Goal: Task Accomplishment & Management: Manage account settings

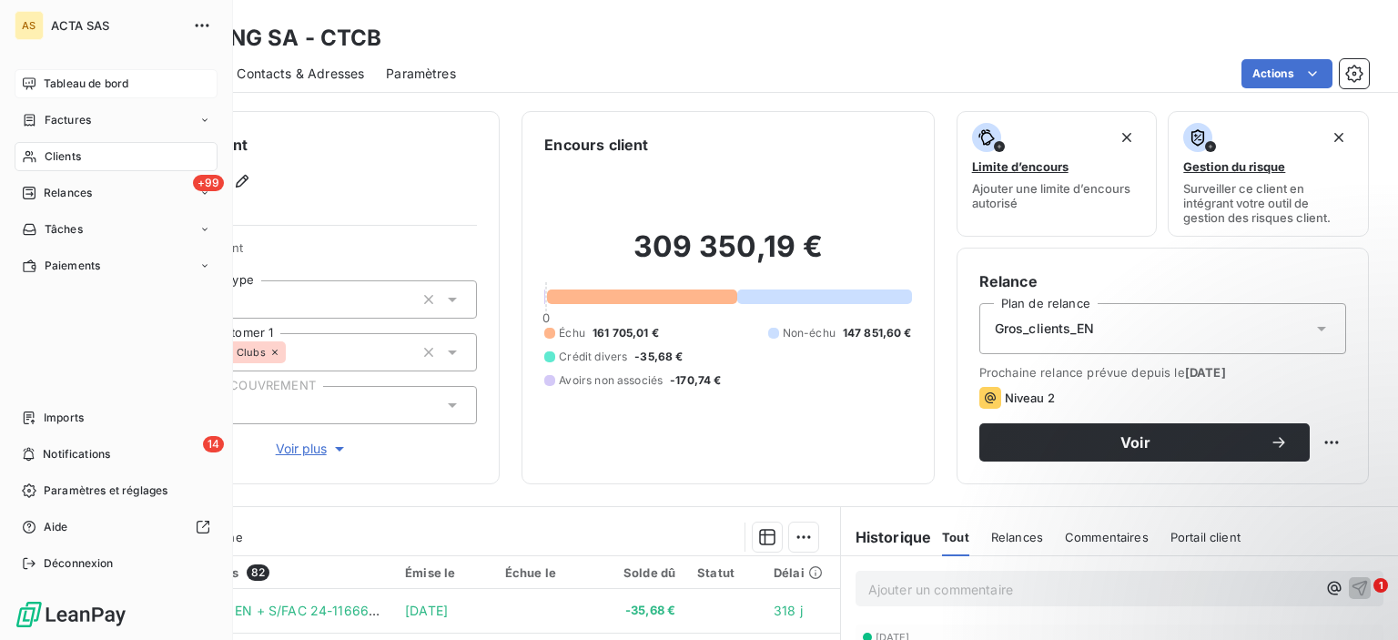
click at [29, 80] on icon at bounding box center [29, 83] width 15 height 15
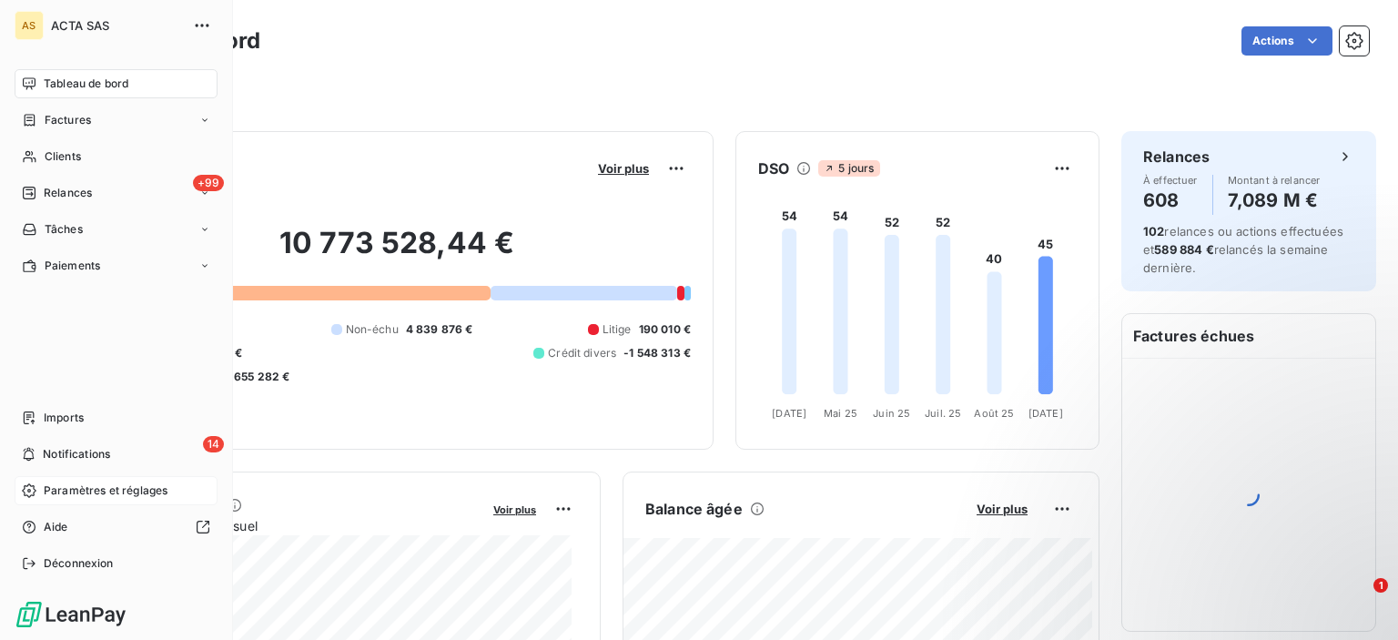
click at [69, 490] on span "Paramètres et réglages" at bounding box center [106, 490] width 124 height 16
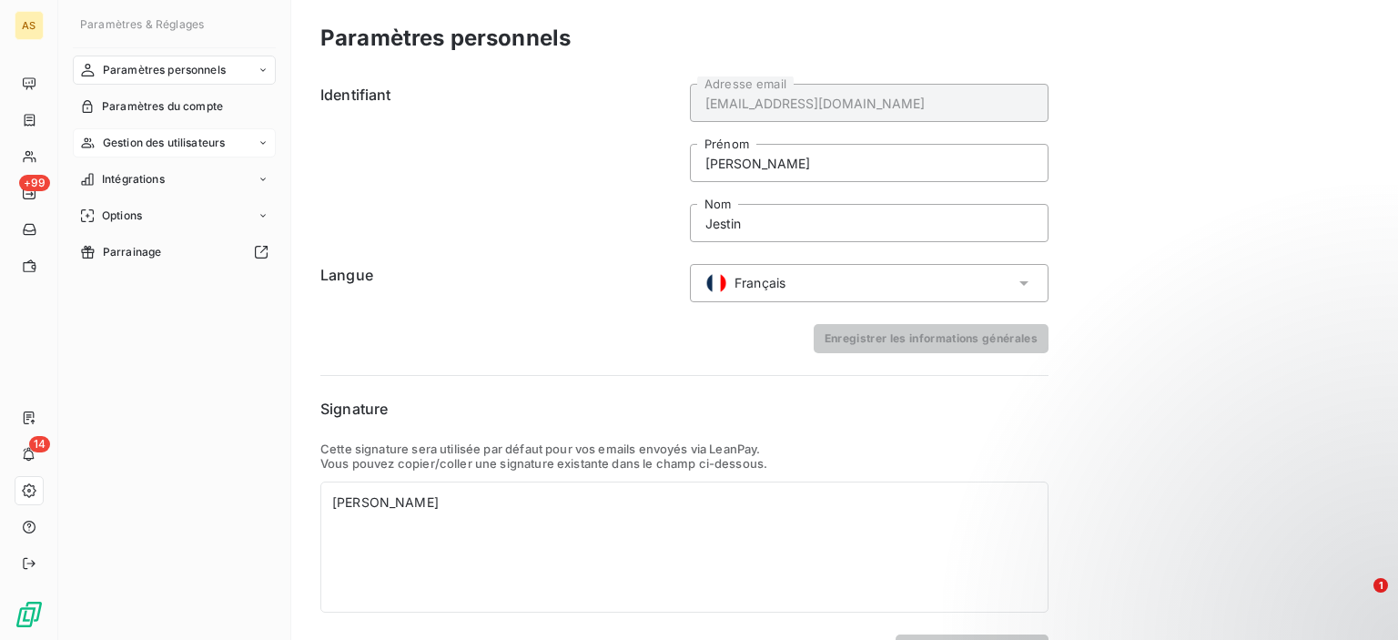
click at [139, 139] on span "Gestion des utilisateurs" at bounding box center [164, 143] width 123 height 16
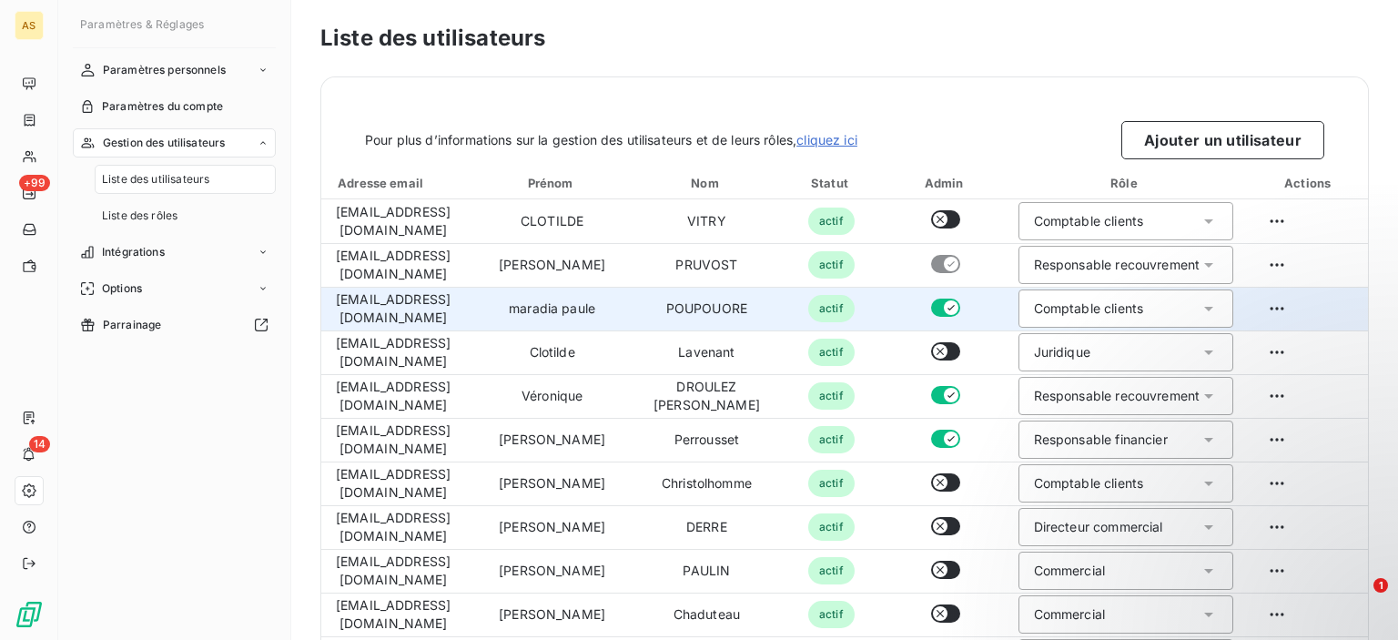
click at [1212, 305] on icon at bounding box center [1208, 308] width 18 height 18
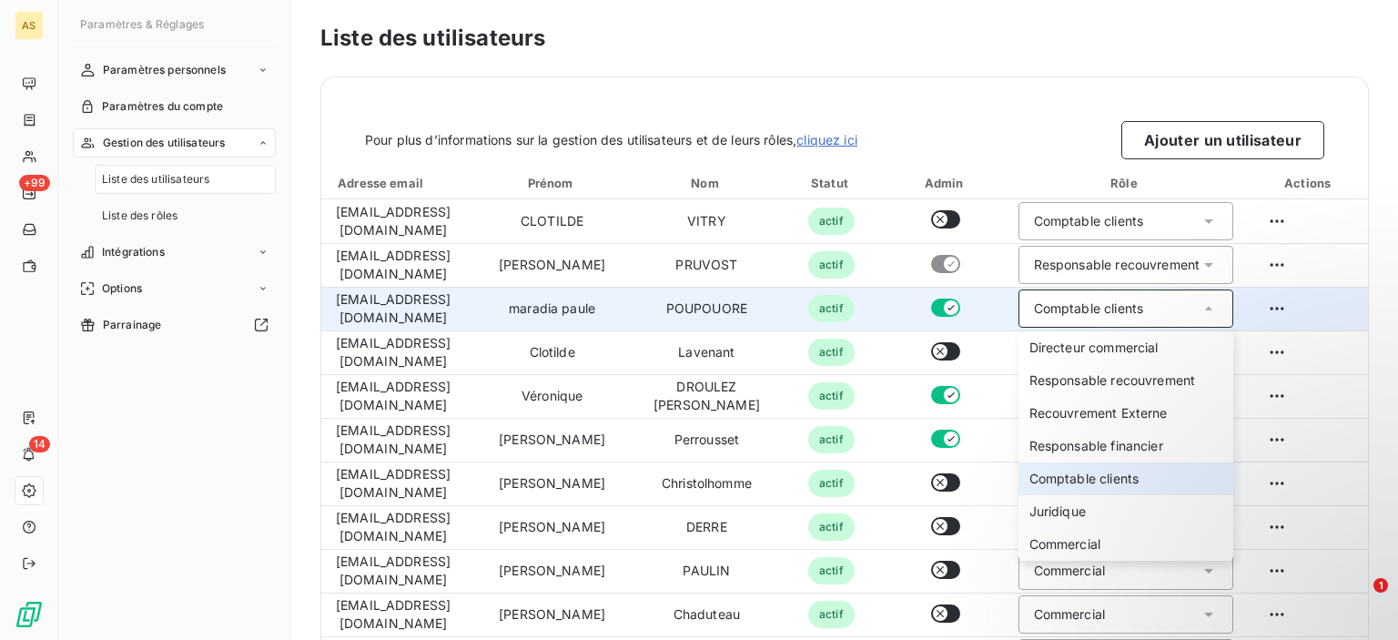
click at [1212, 305] on icon at bounding box center [1208, 308] width 18 height 18
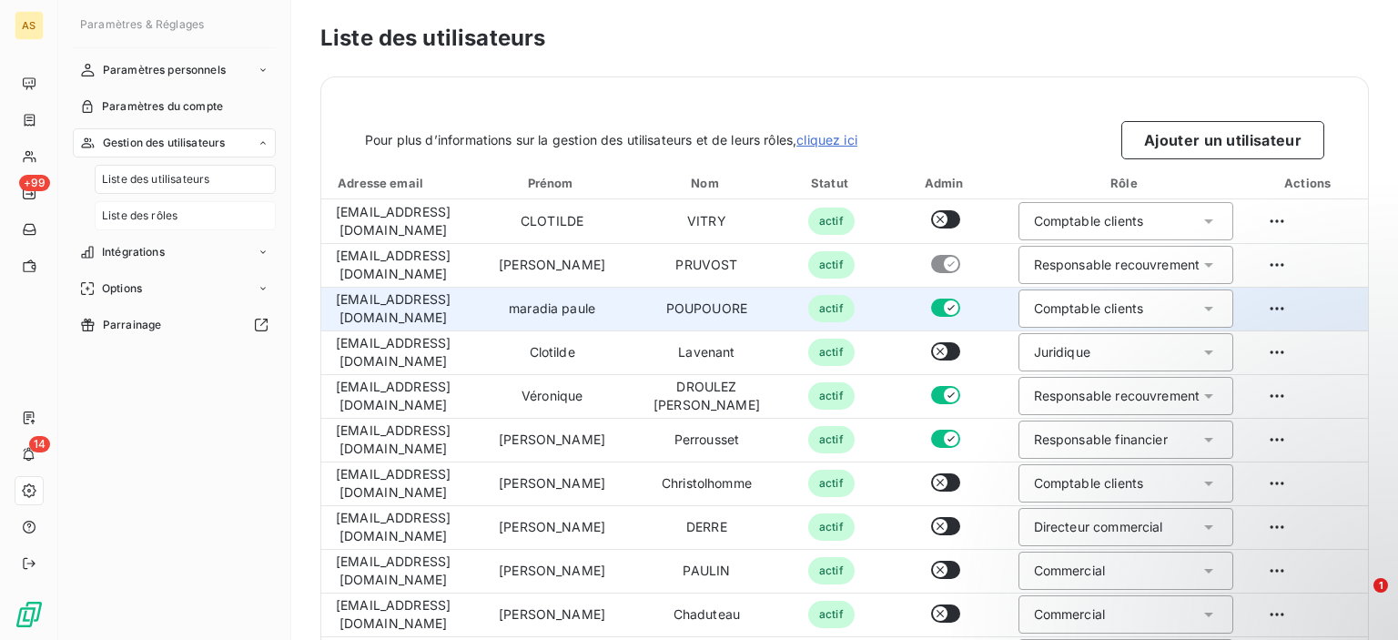
click at [138, 222] on span "Liste des rôles" at bounding box center [140, 215] width 76 height 16
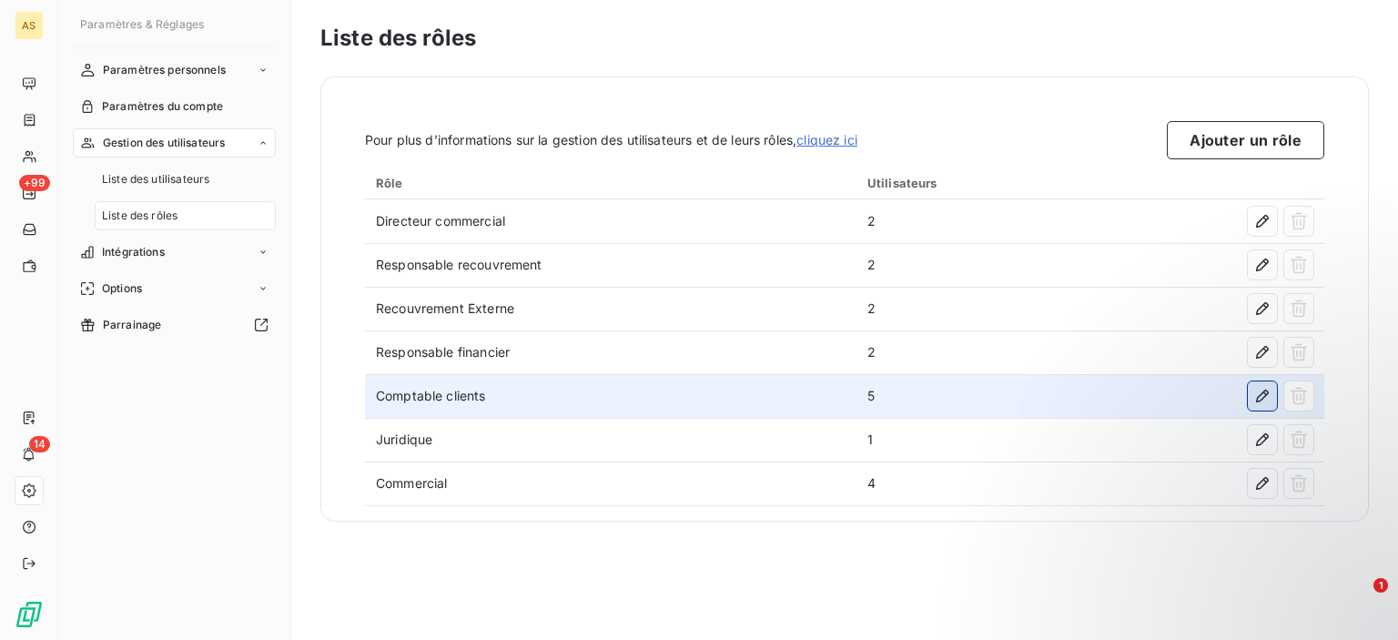
click at [1261, 401] on icon "button" at bounding box center [1262, 396] width 18 height 18
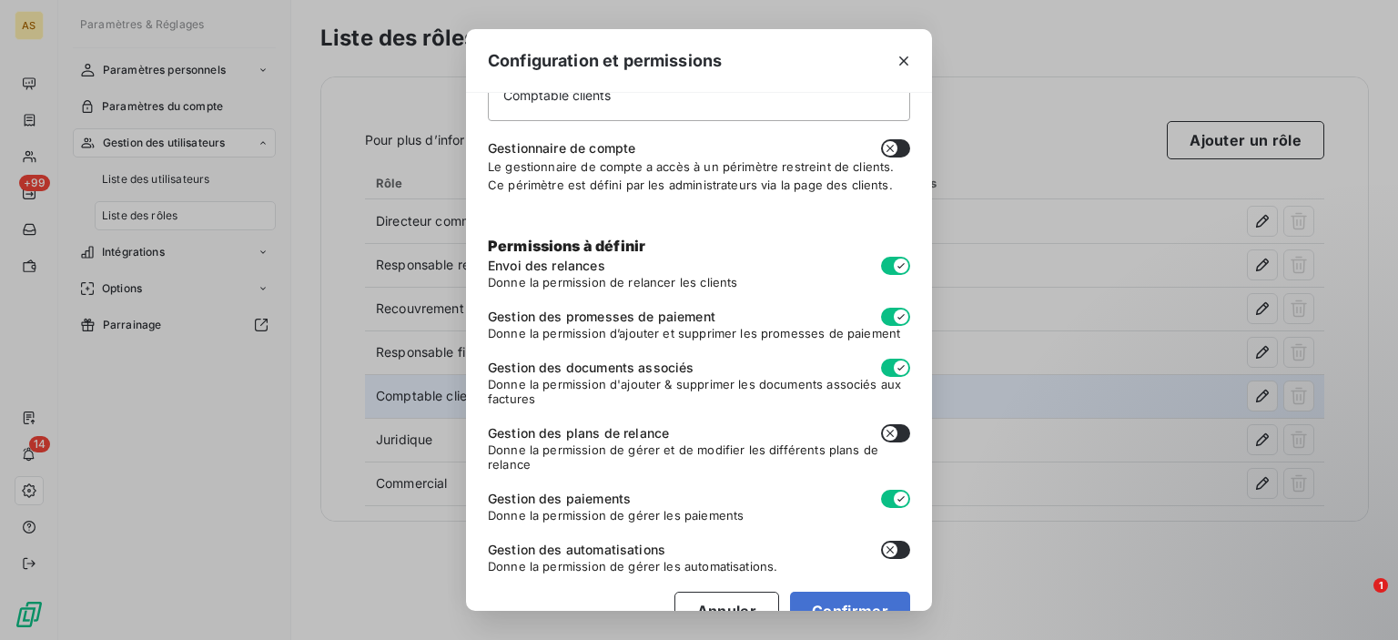
scroll to position [130, 0]
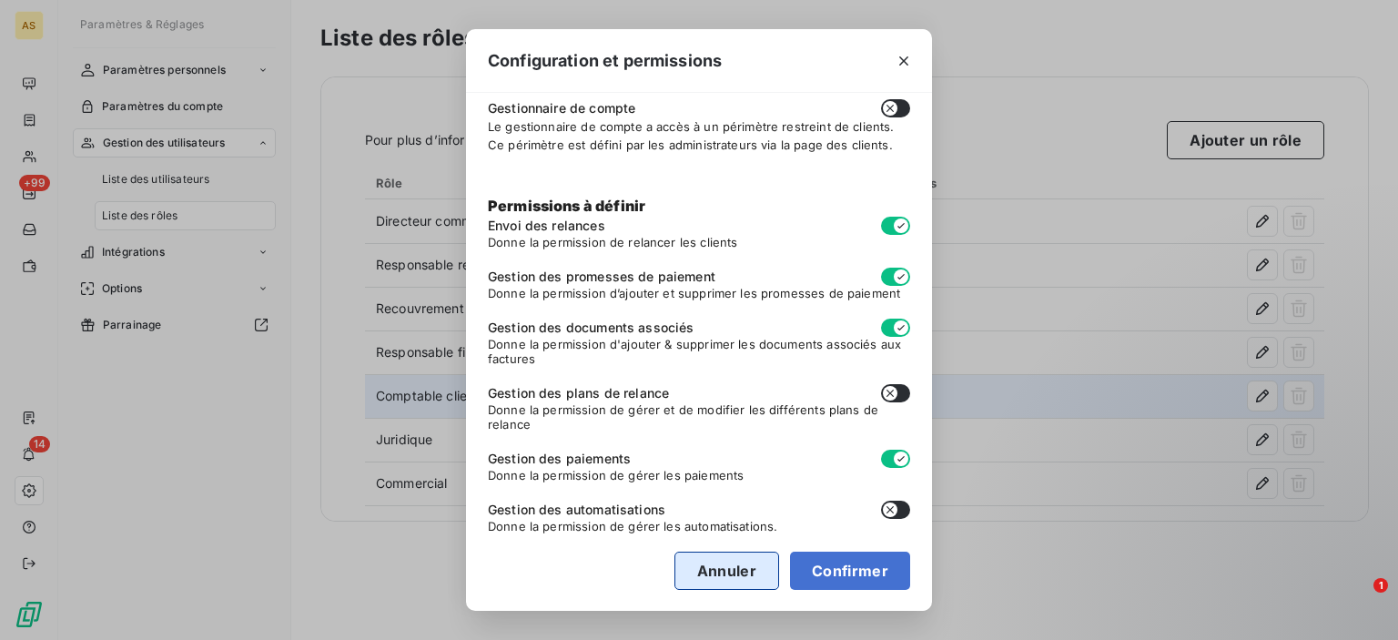
click at [734, 556] on button "Annuler" at bounding box center [726, 570] width 105 height 38
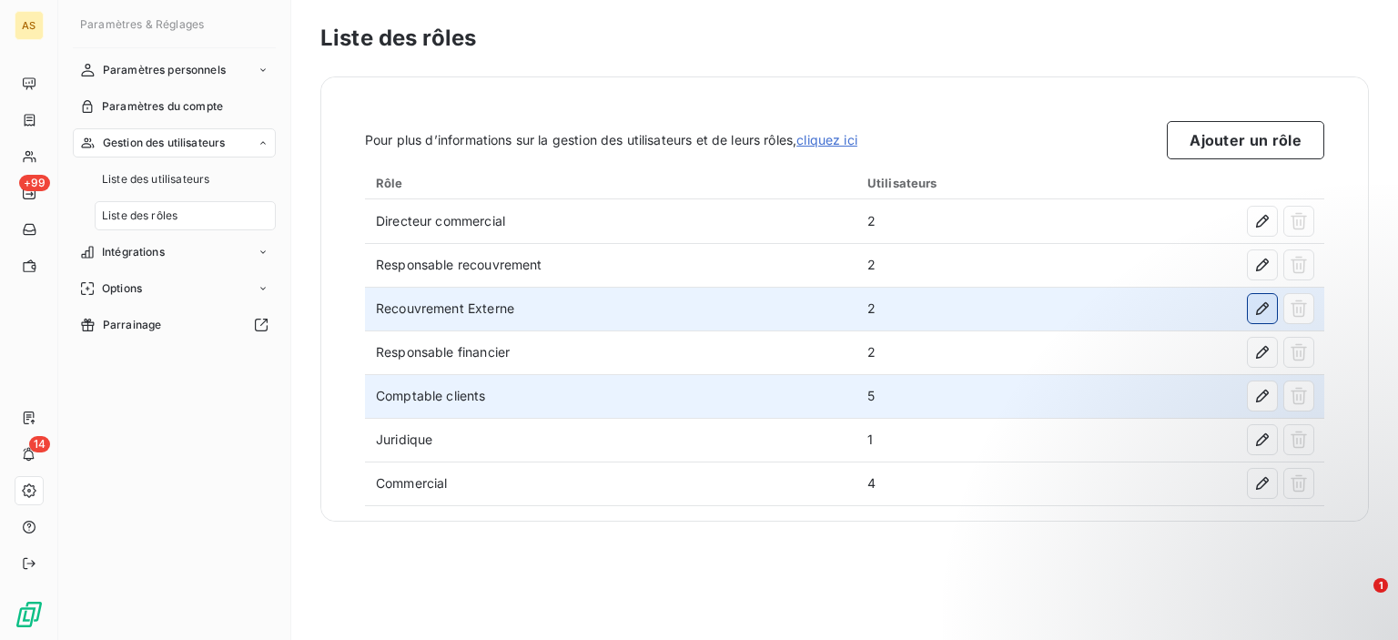
click at [1262, 305] on icon "button" at bounding box center [1262, 308] width 13 height 13
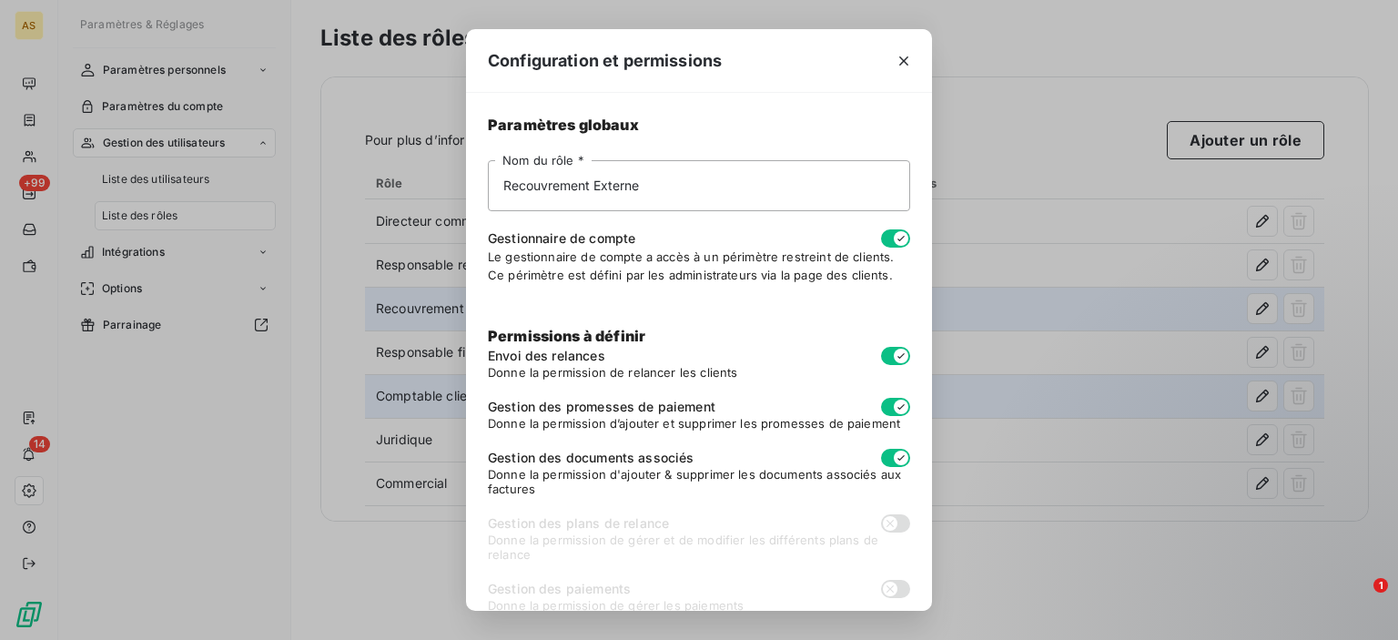
click at [964, 120] on div "Configuration et permissions Paramètres globaux Recouvrement Externe Nom du rôl…" at bounding box center [699, 320] width 1398 height 640
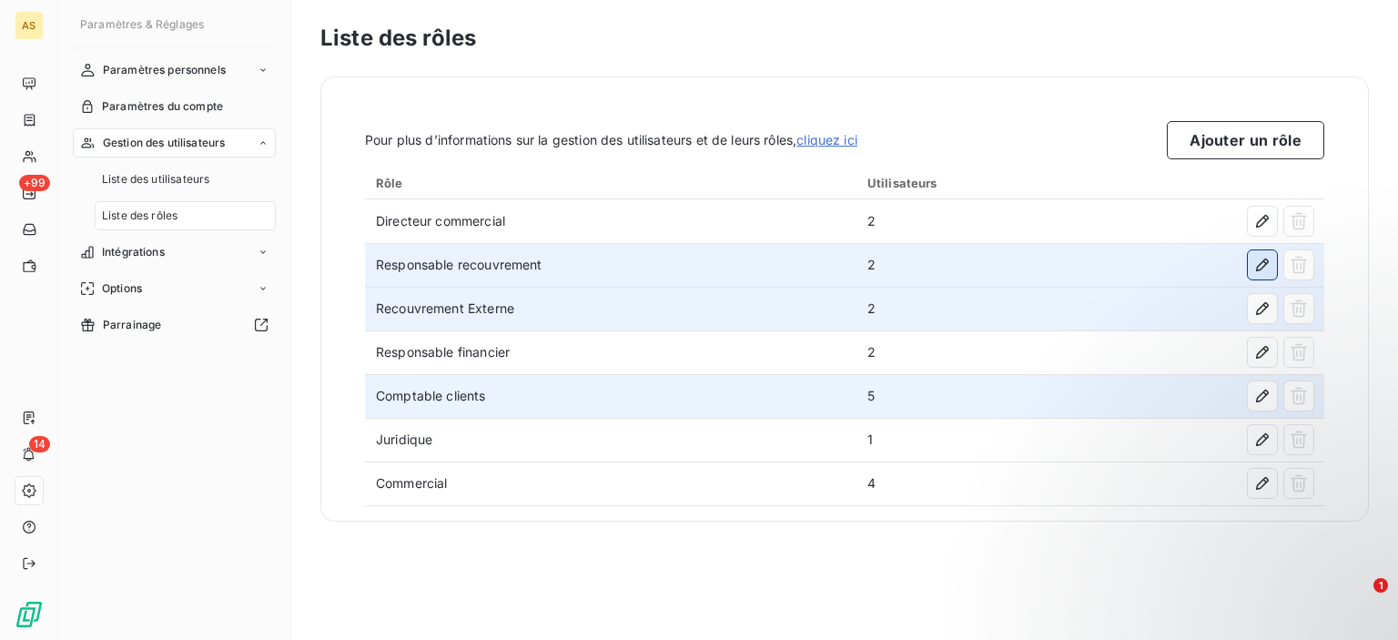
click at [1258, 266] on icon "button" at bounding box center [1262, 264] width 13 height 13
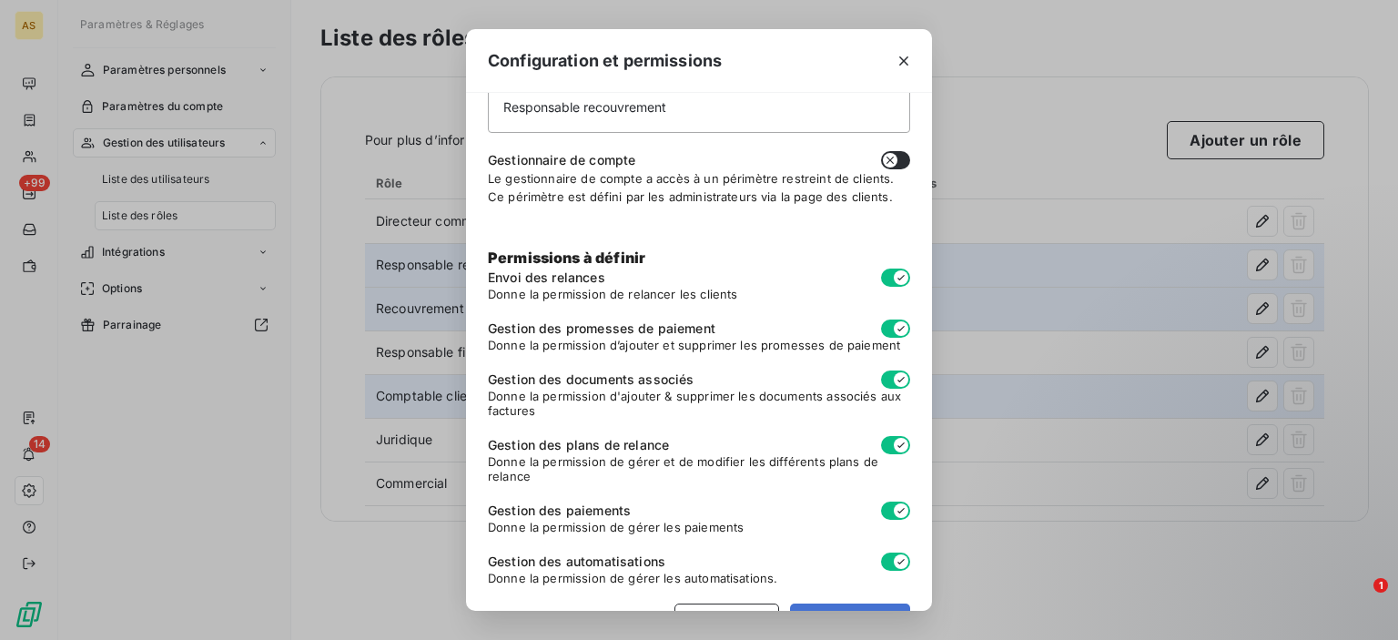
scroll to position [0, 0]
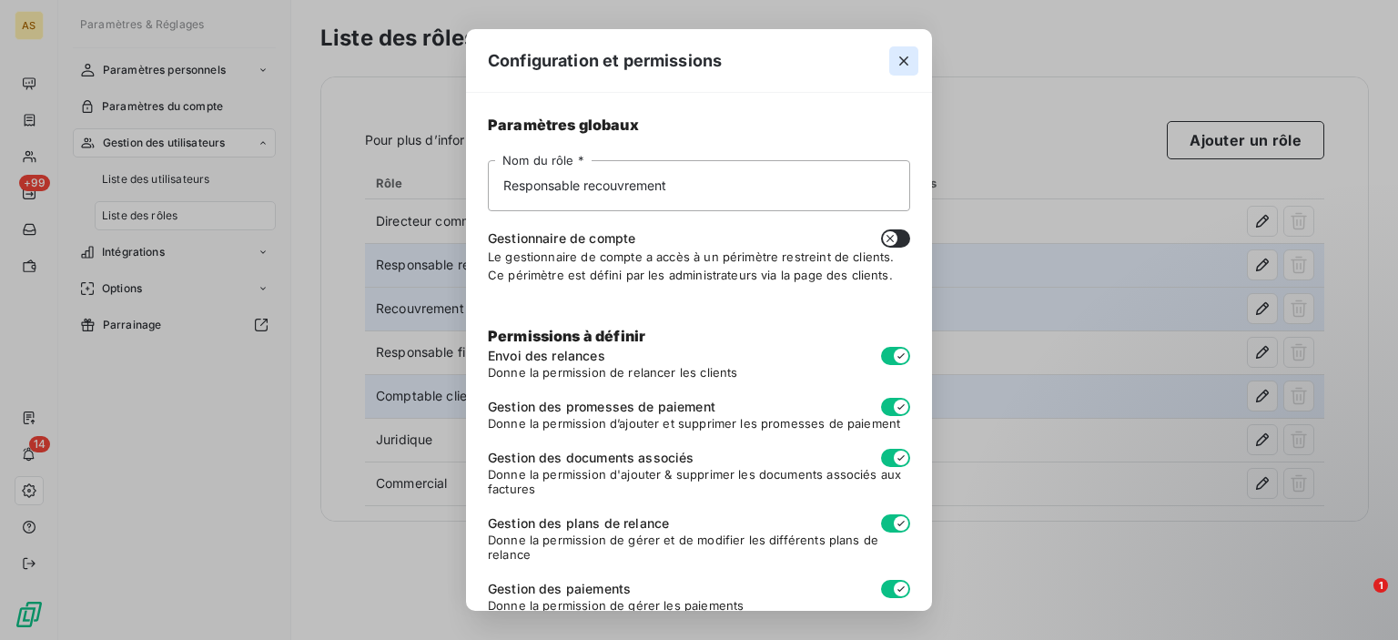
click at [903, 68] on icon "button" at bounding box center [904, 61] width 18 height 18
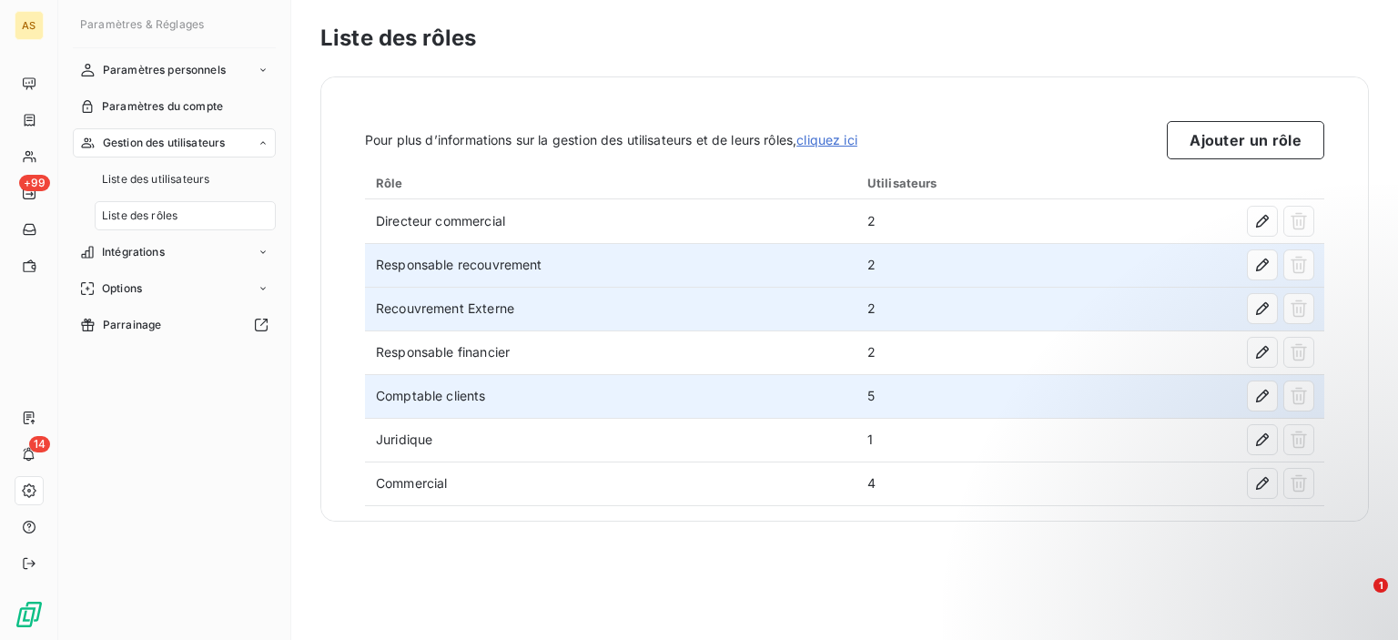
click at [862, 573] on div "Liste des rôles Pour plus d’informations sur la gestion des utilisateurs et de …" at bounding box center [844, 320] width 1107 height 640
click at [120, 183] on span "Liste des utilisateurs" at bounding box center [155, 179] width 107 height 16
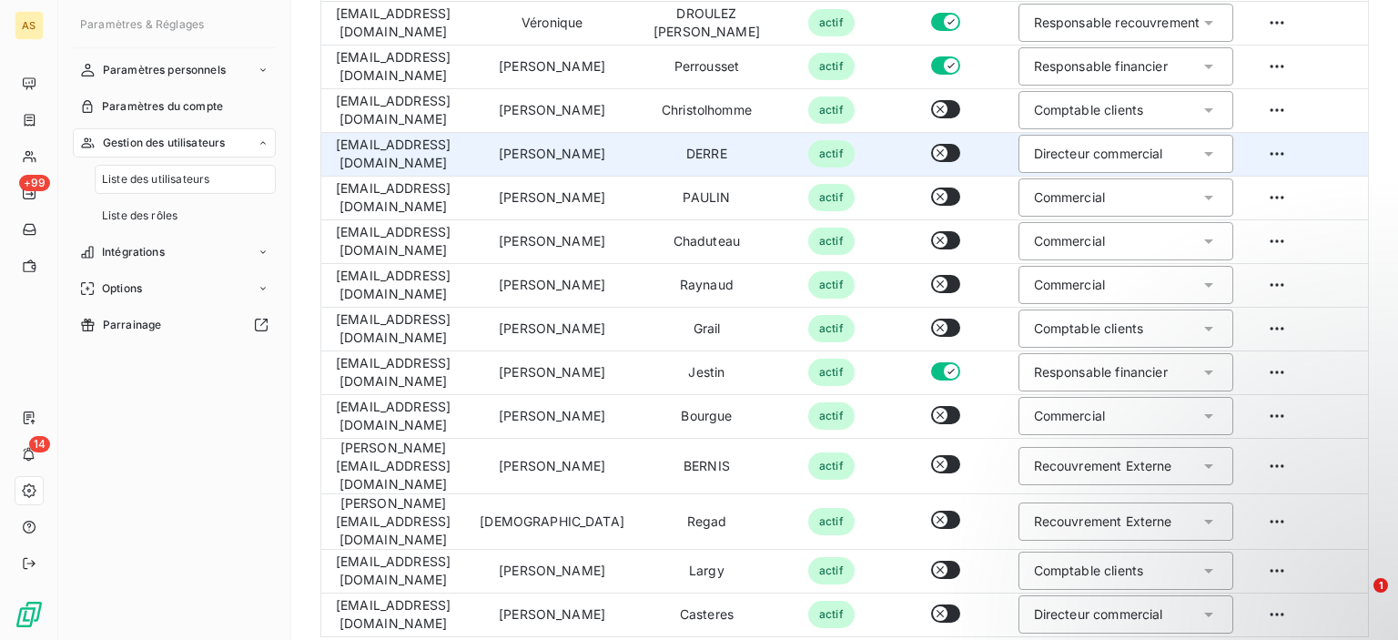
scroll to position [375, 0]
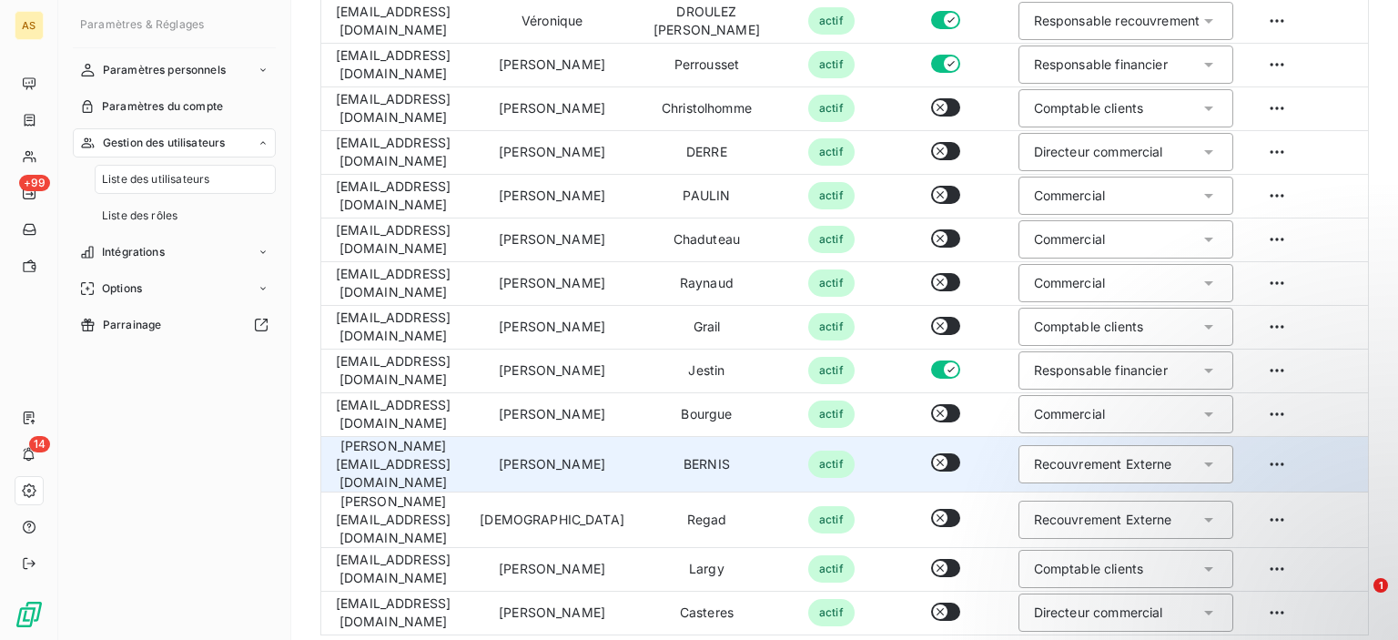
click at [1110, 455] on div "Recouvrement Externe" at bounding box center [1103, 464] width 138 height 18
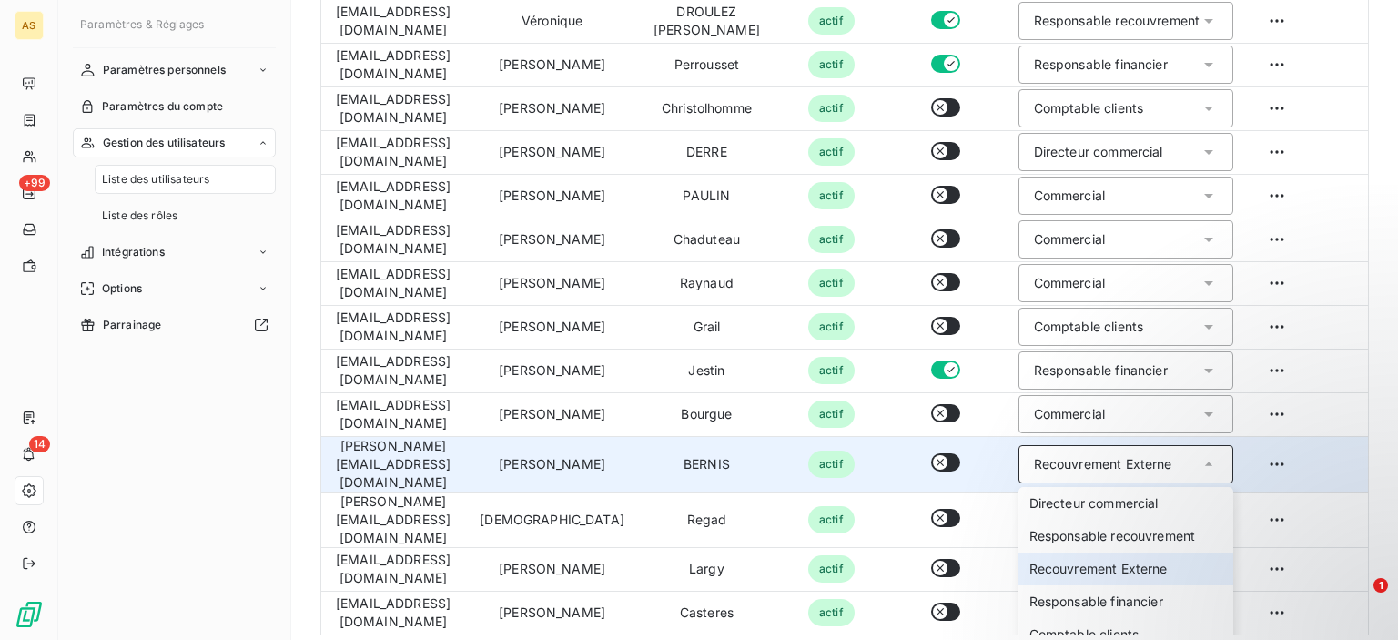
scroll to position [98, 0]
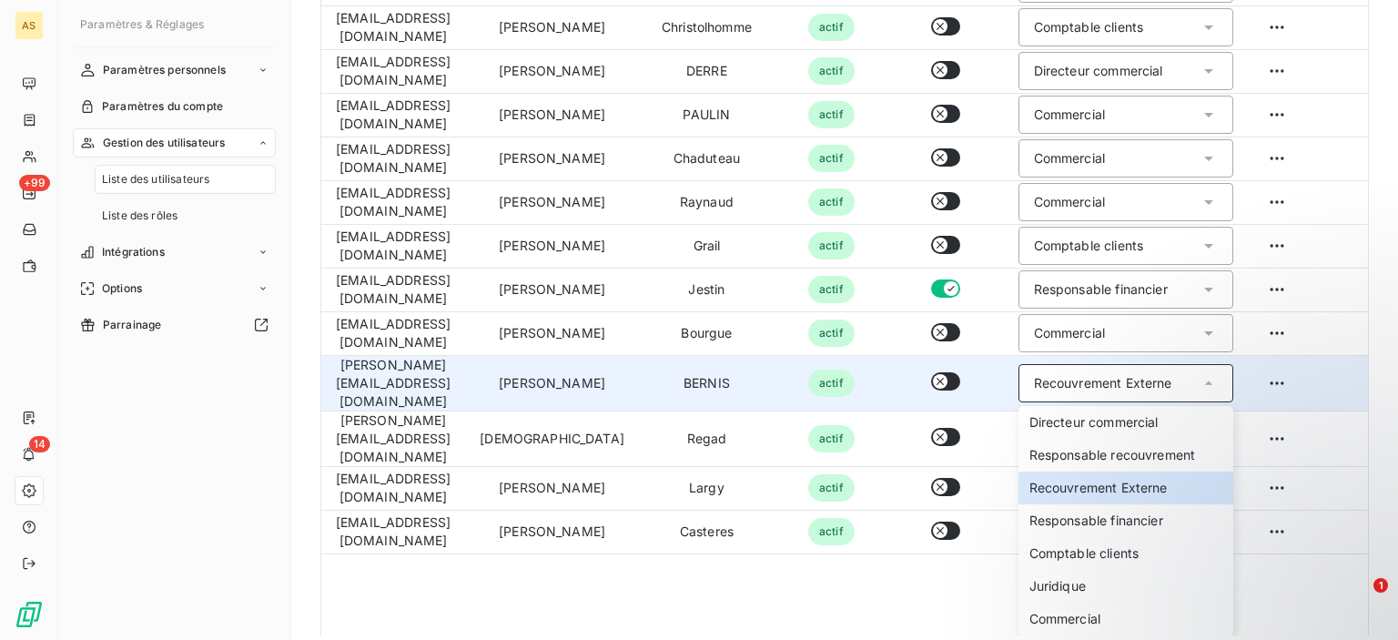
click at [1119, 374] on div "Recouvrement Externe" at bounding box center [1103, 383] width 138 height 18
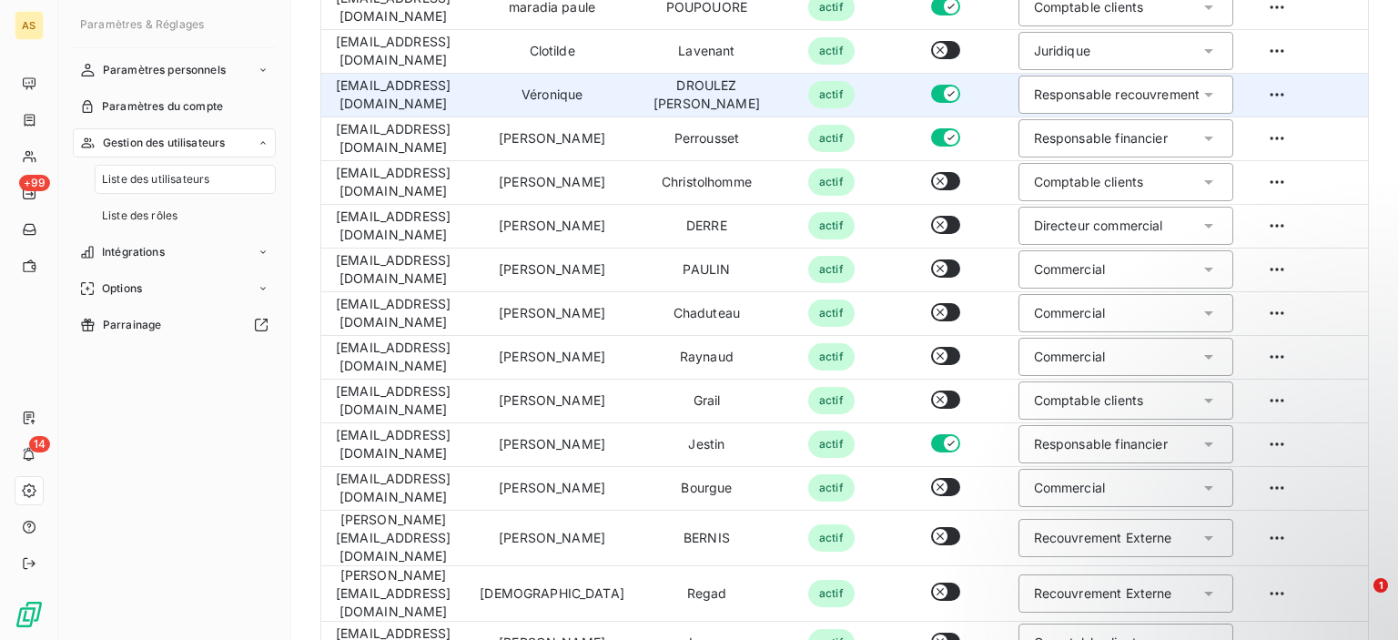
scroll to position [375, 0]
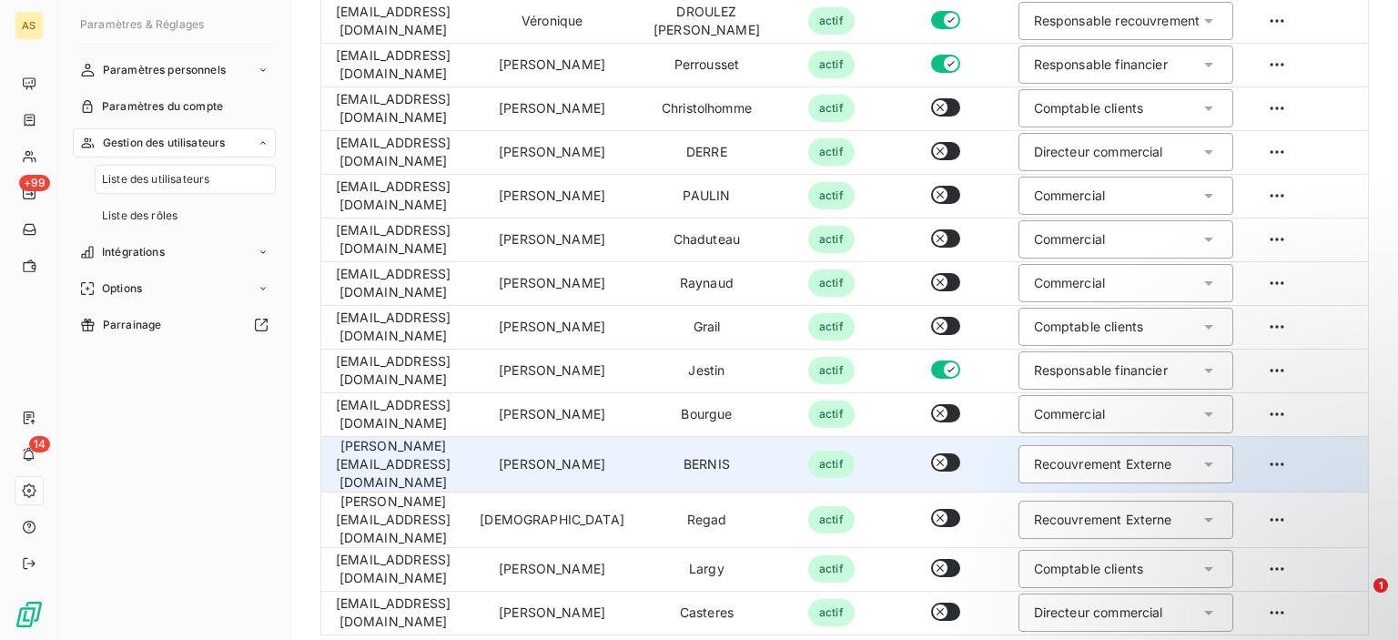
click at [1066, 455] on div "Recouvrement Externe" at bounding box center [1103, 464] width 138 height 18
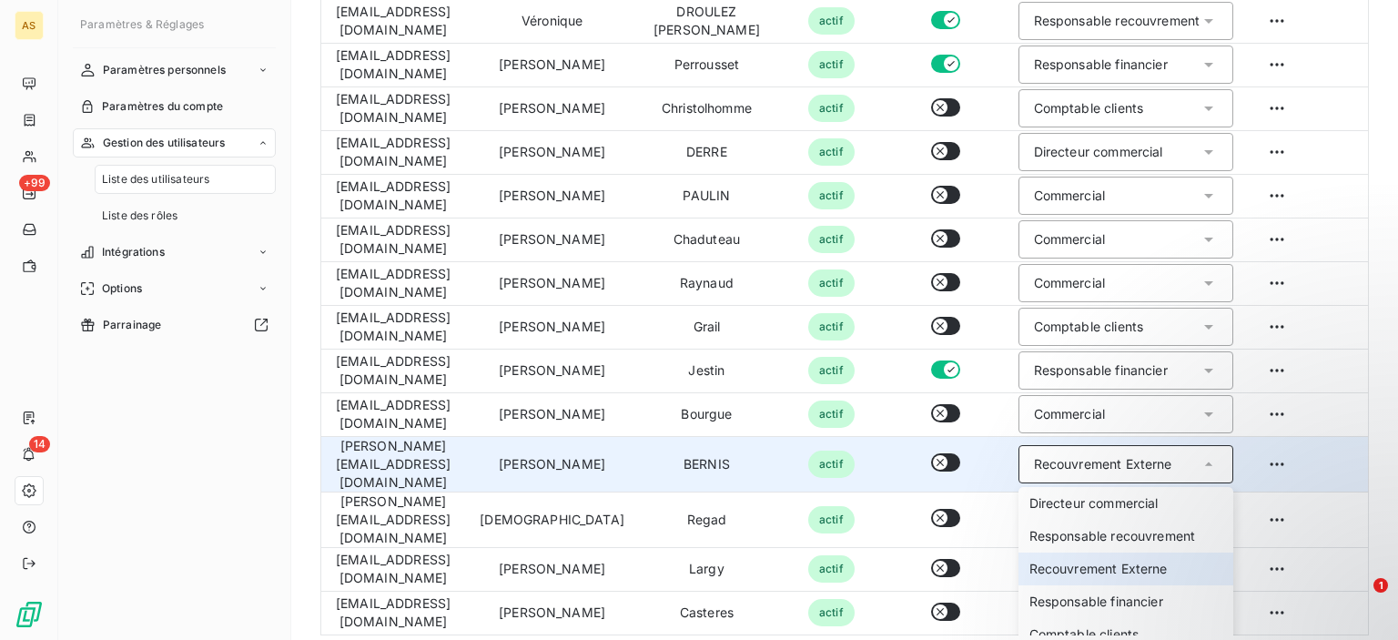
click at [1068, 458] on div "Recouvrement Externe" at bounding box center [1103, 464] width 138 height 18
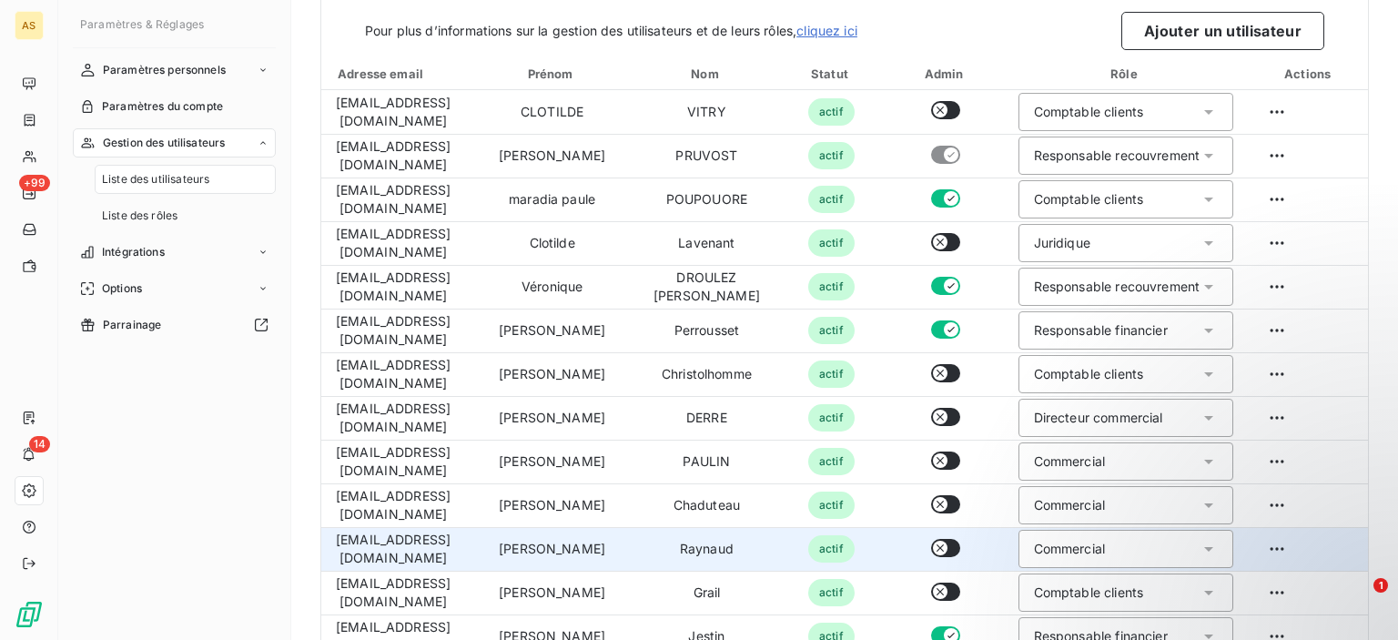
scroll to position [44, 0]
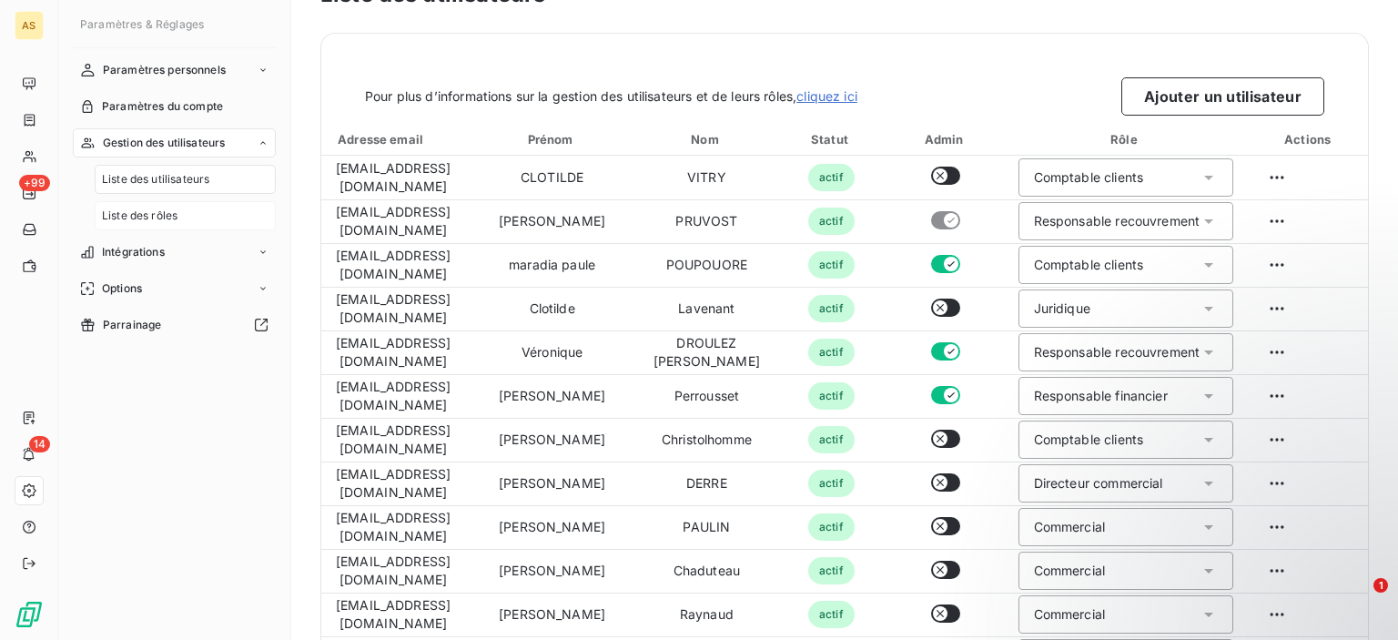
click at [166, 217] on span "Liste des rôles" at bounding box center [140, 215] width 76 height 16
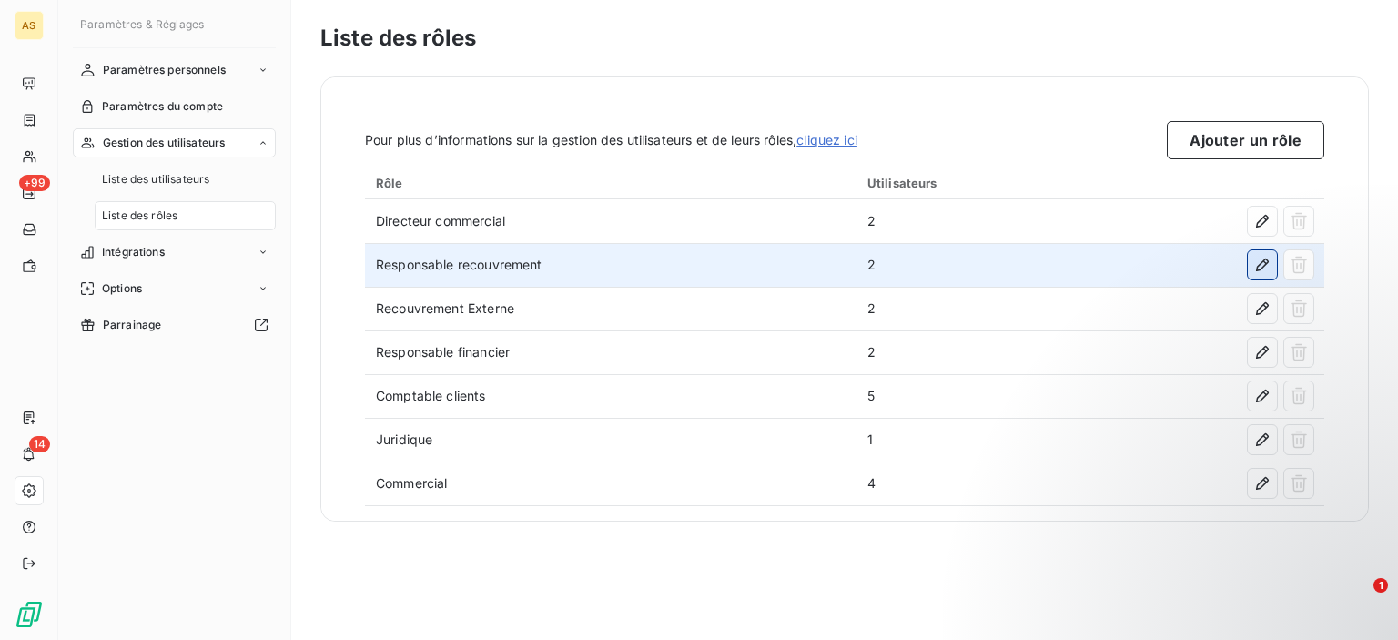
click at [1264, 268] on icon "button" at bounding box center [1262, 265] width 18 height 18
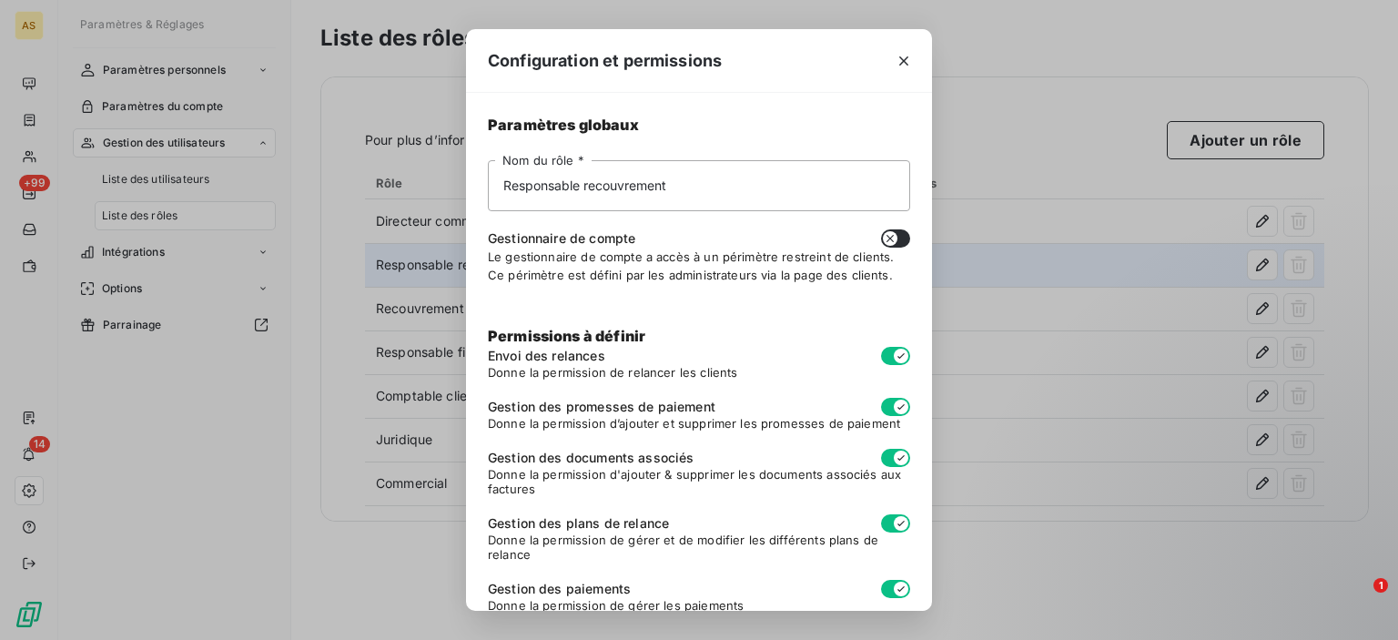
scroll to position [130, 0]
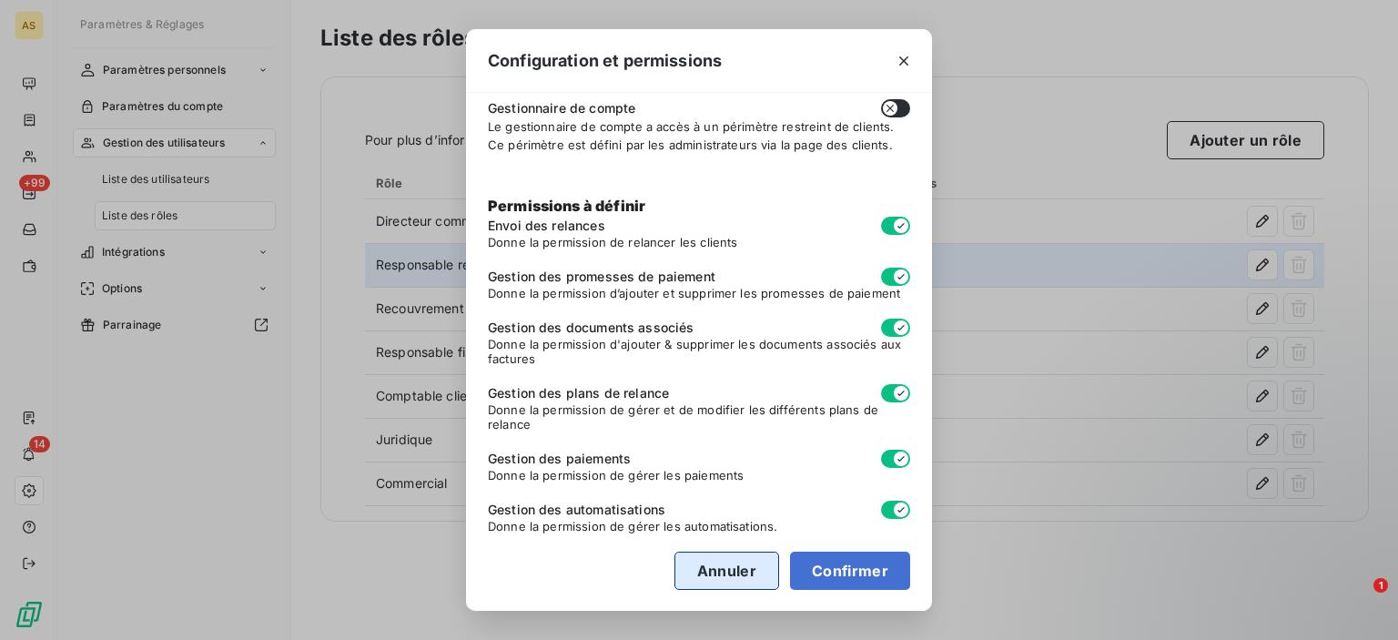
click at [714, 572] on button "Annuler" at bounding box center [726, 570] width 105 height 38
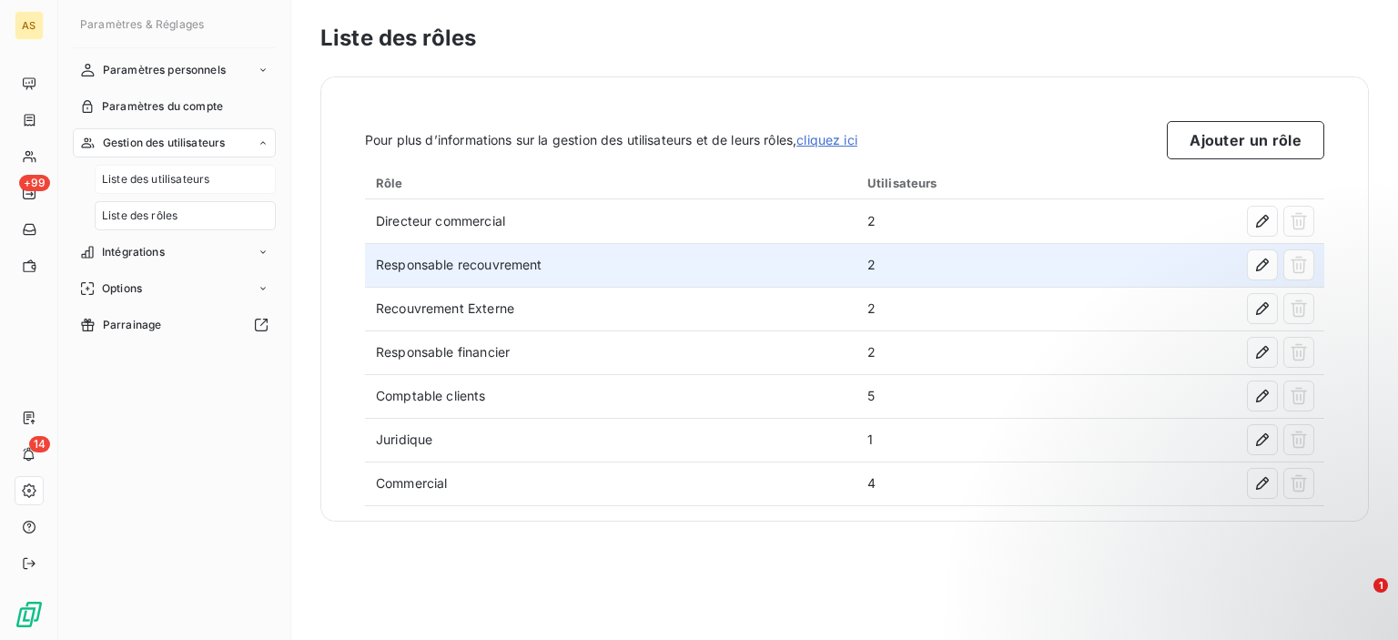
click at [211, 177] on div "Liste des utilisateurs" at bounding box center [185, 179] width 181 height 29
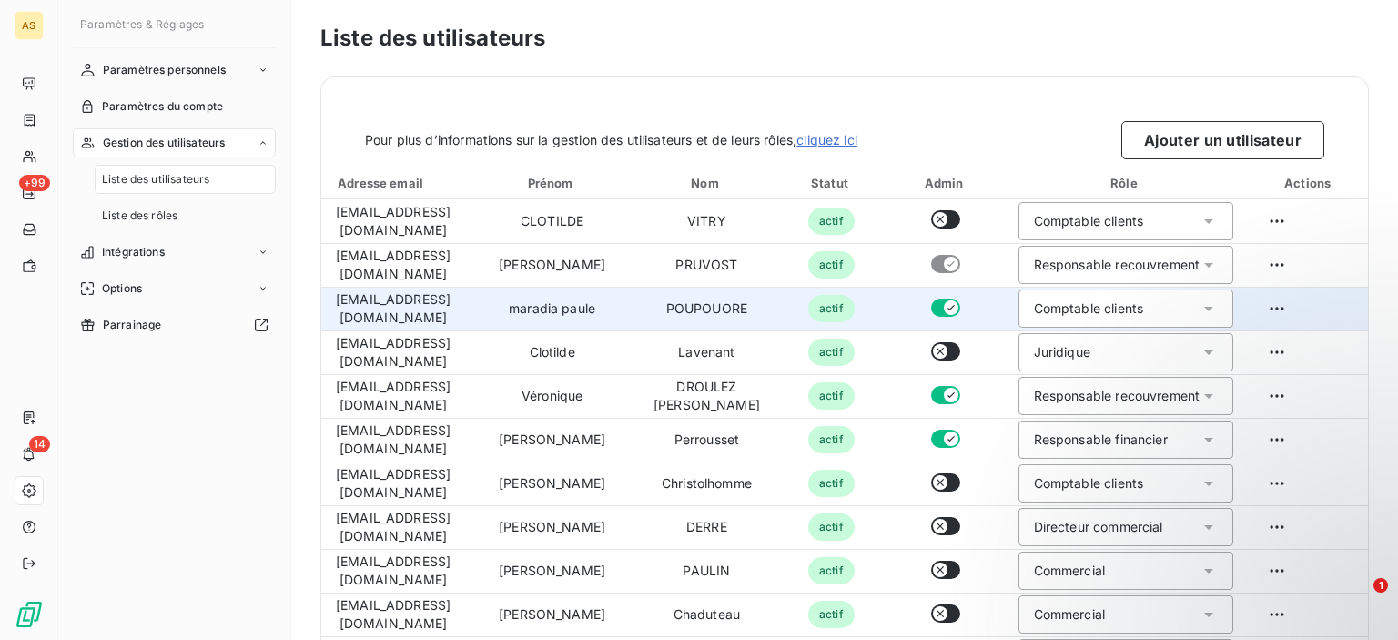
click at [1147, 298] on div "Comptable clients" at bounding box center [1126, 308] width 216 height 38
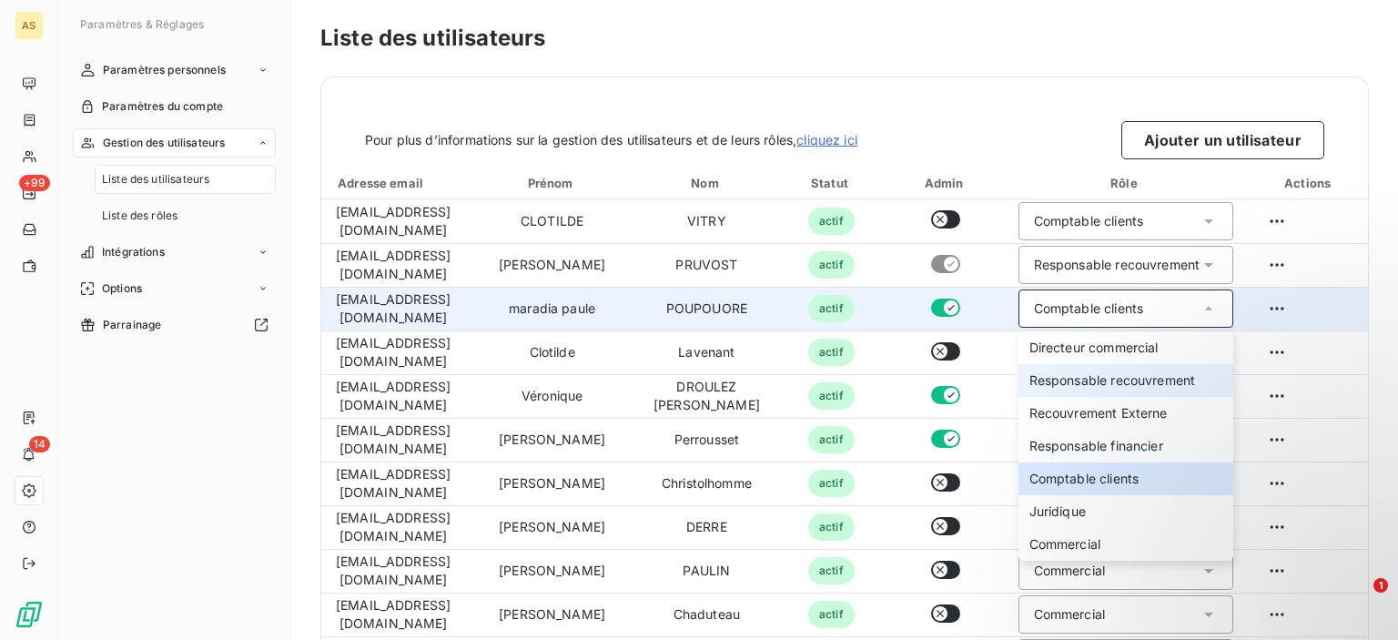
click at [1133, 379] on span "Responsable recouvrement" at bounding box center [1112, 380] width 167 height 18
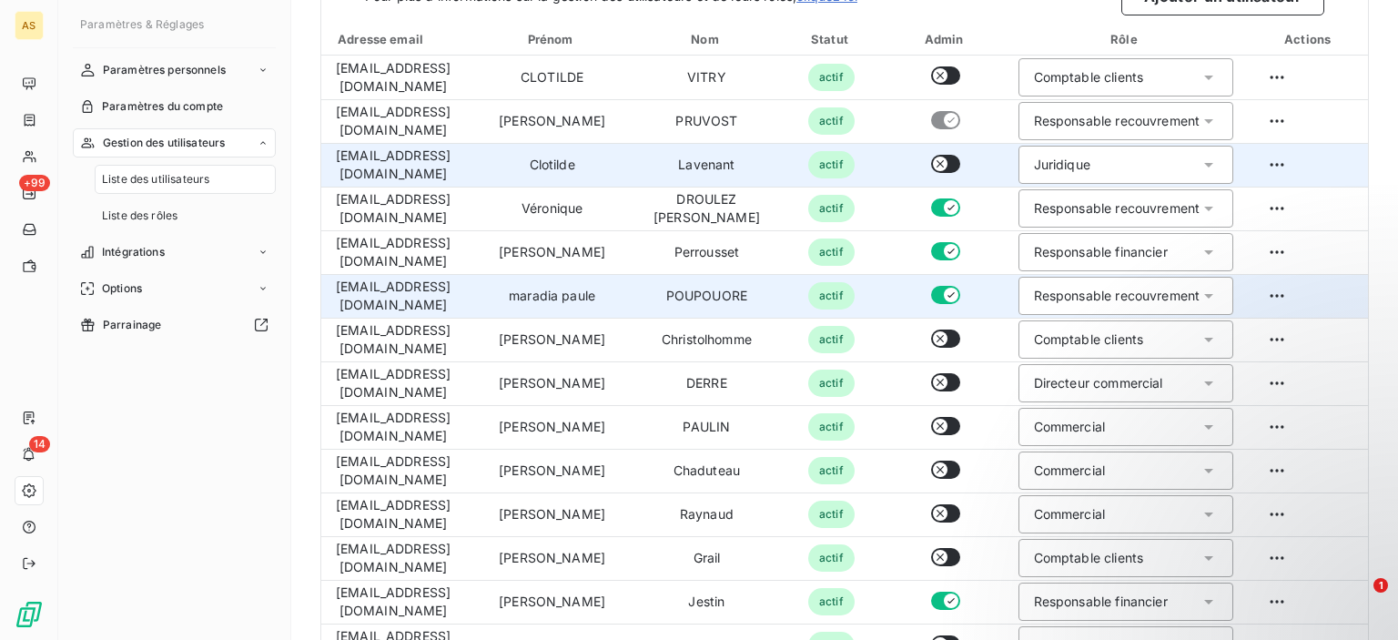
scroll to position [145, 0]
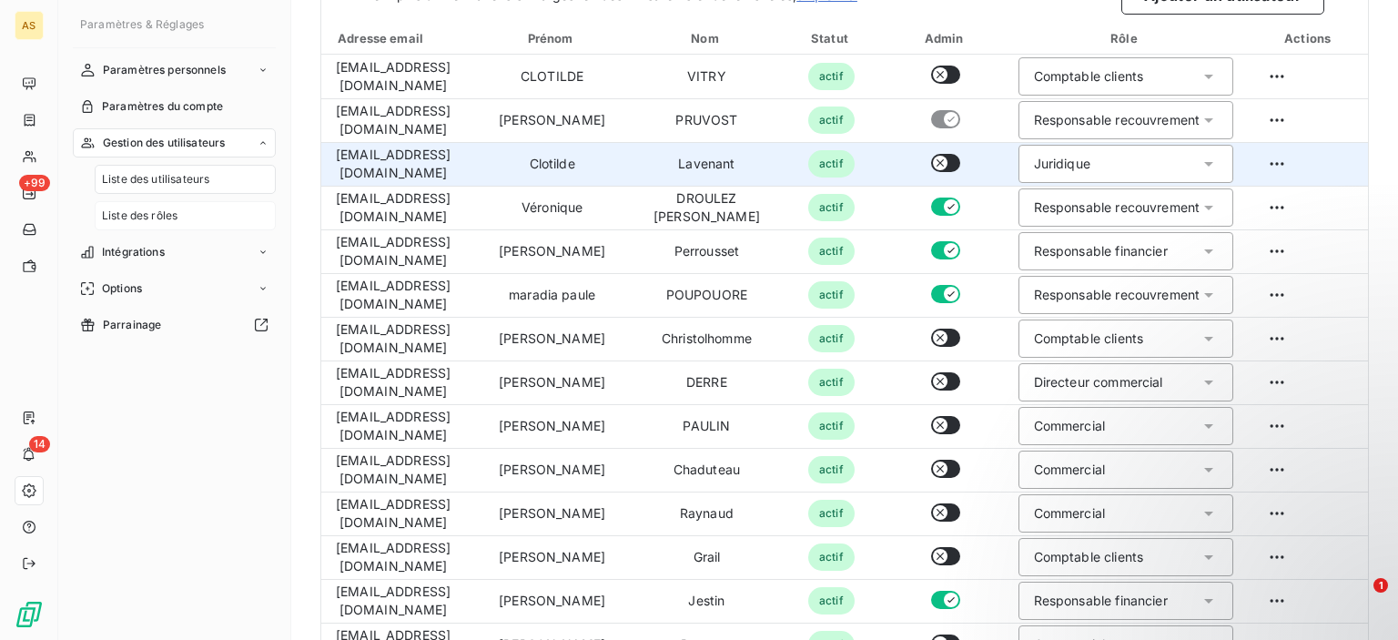
click at [193, 210] on div "Liste des rôles" at bounding box center [185, 215] width 181 height 29
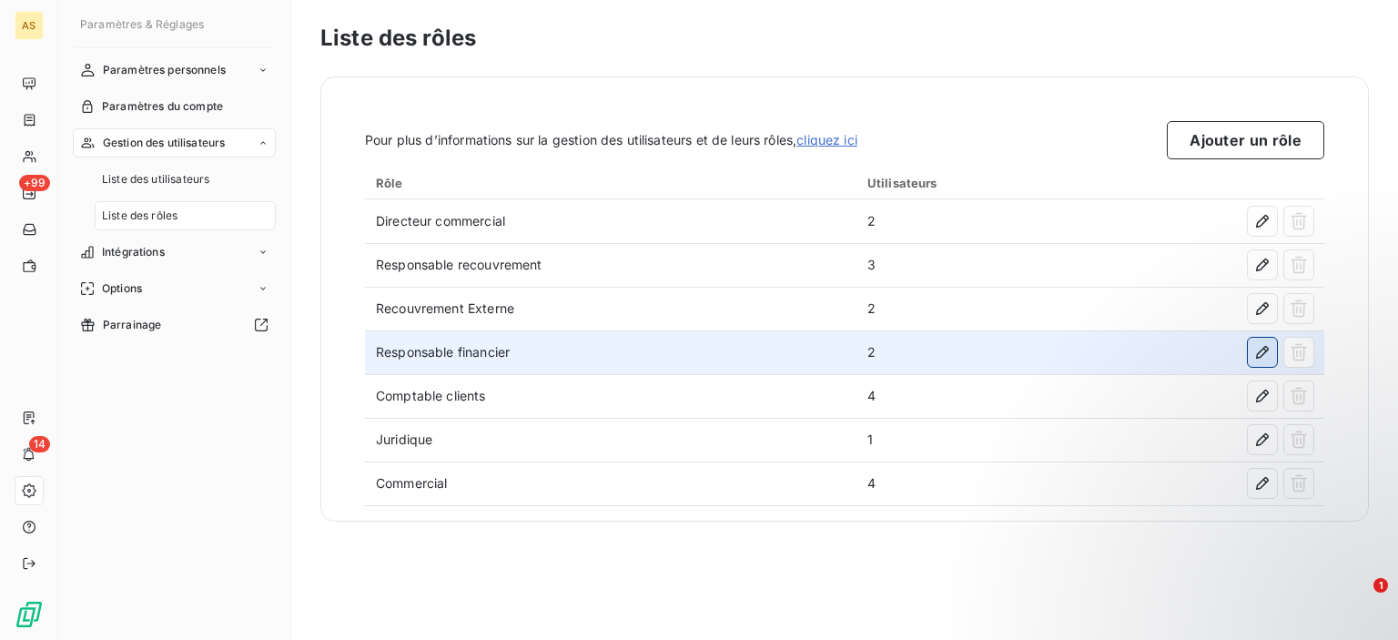
click at [1263, 346] on icon "button" at bounding box center [1262, 352] width 18 height 18
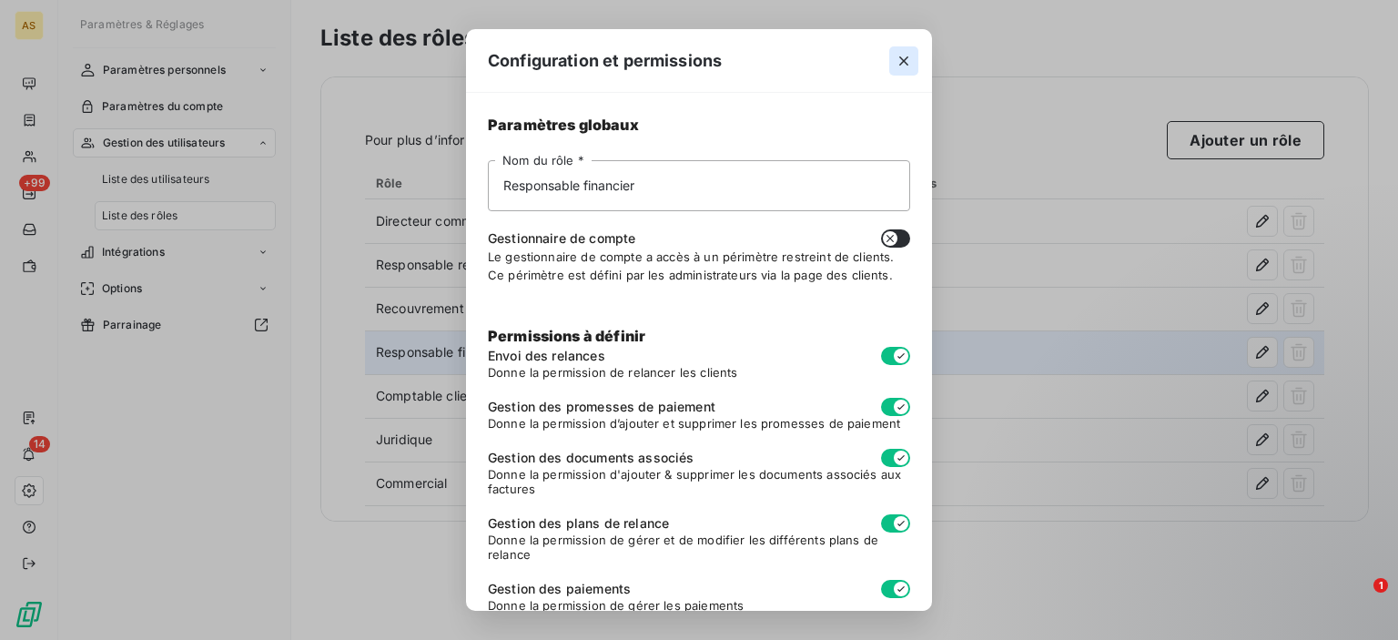
click at [909, 67] on icon "button" at bounding box center [904, 61] width 18 height 18
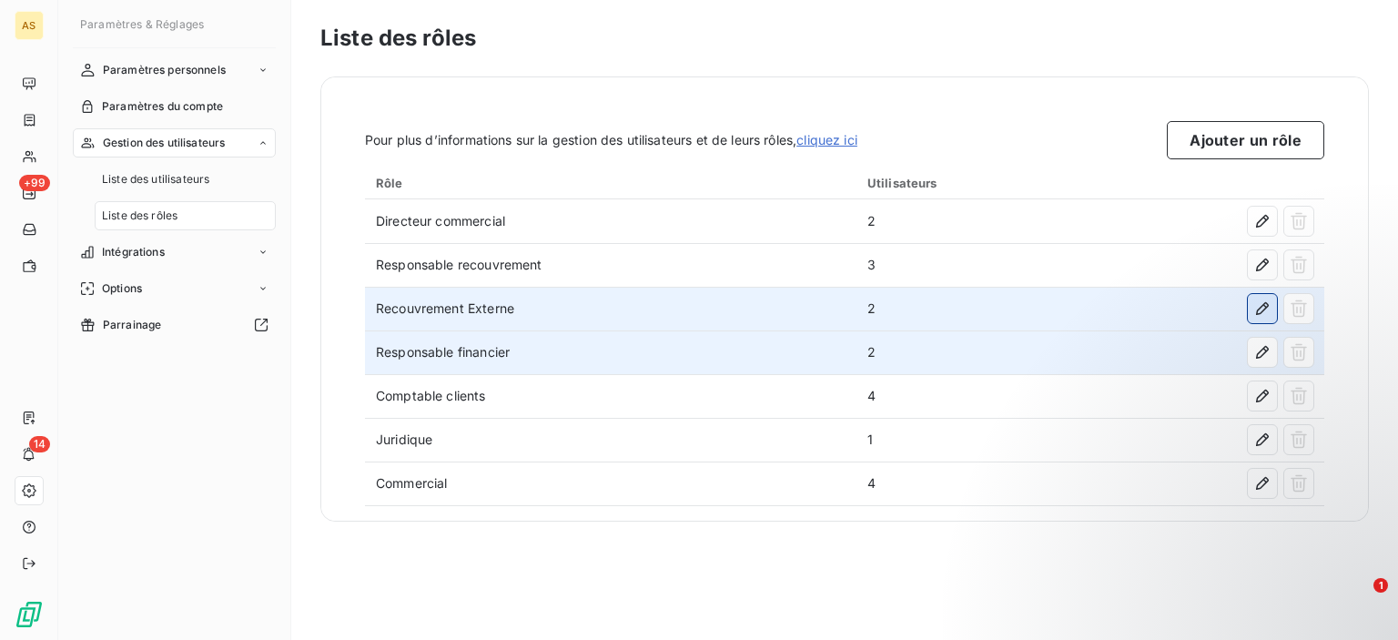
click at [1263, 313] on icon "button" at bounding box center [1262, 308] width 18 height 18
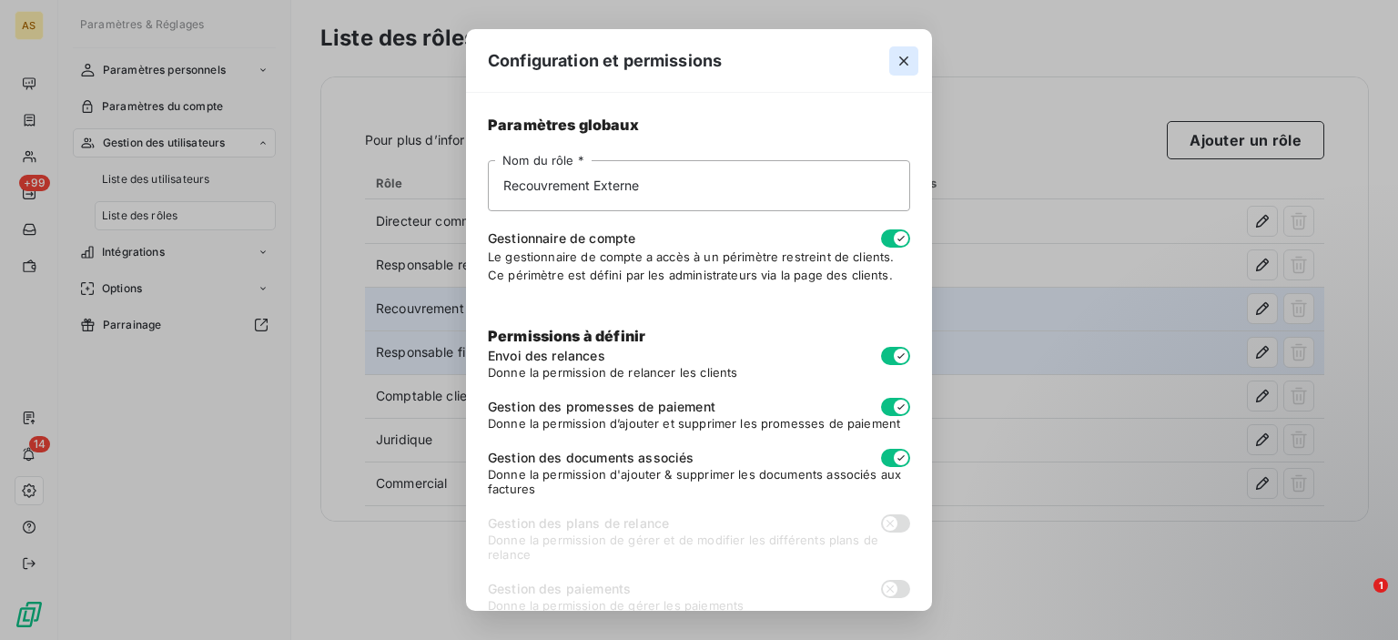
click at [914, 50] on button "button" at bounding box center [903, 60] width 29 height 29
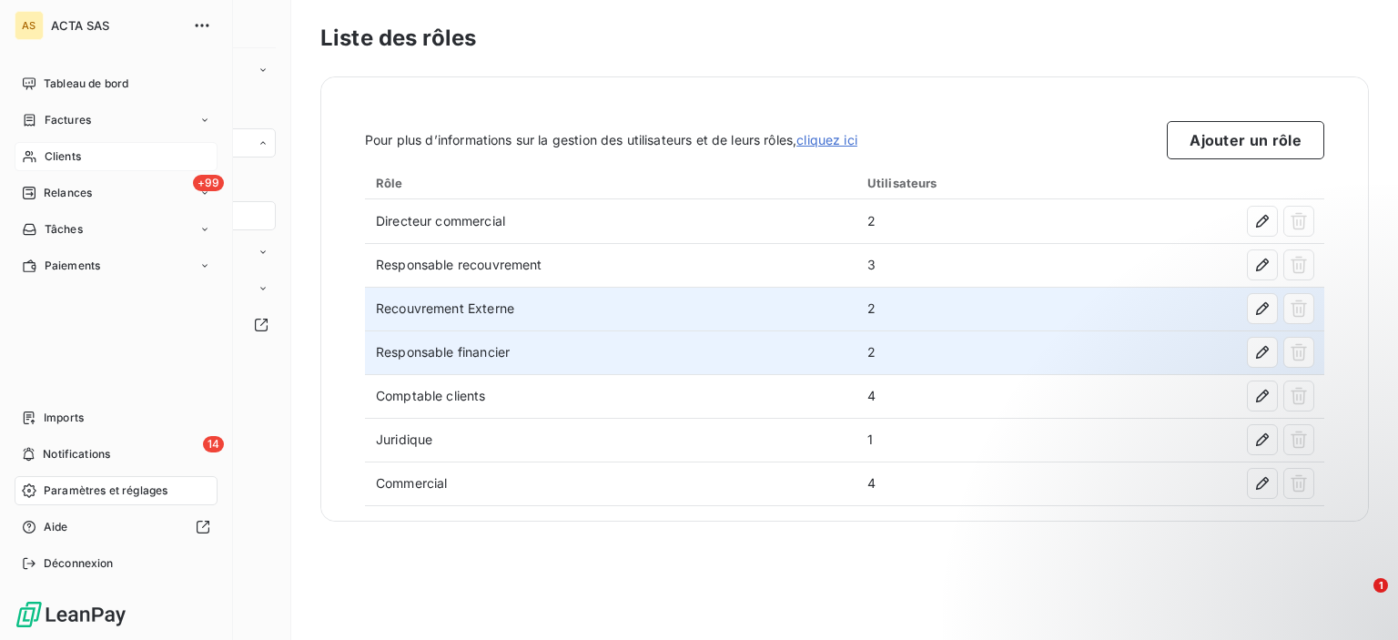
click at [56, 161] on span "Clients" at bounding box center [63, 156] width 36 height 16
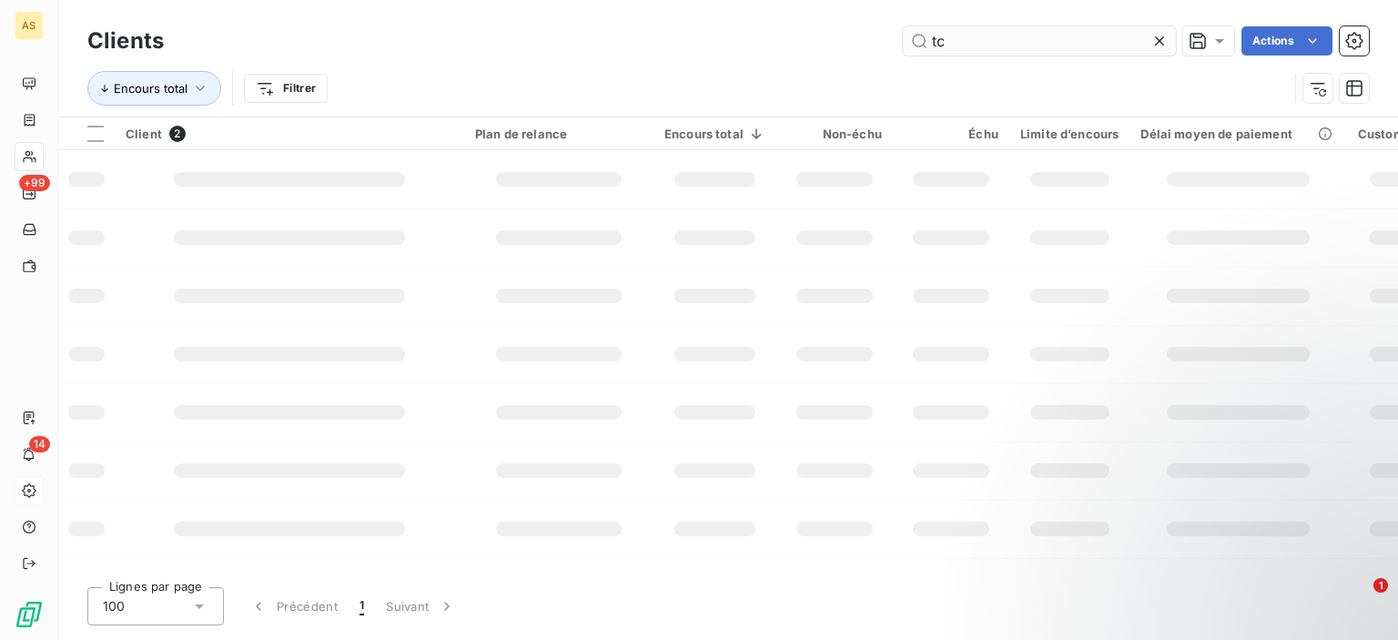
type input "t"
click at [278, 77] on html "AS +99 14 Clients Actions Encours total Filtrer Client 2 Plan de relance Encour…" at bounding box center [699, 320] width 1398 height 640
click at [285, 90] on html "AS +99 14 Clients Actions Encours total Filtrer Client 2 Plan de relance Encour…" at bounding box center [699, 320] width 1398 height 640
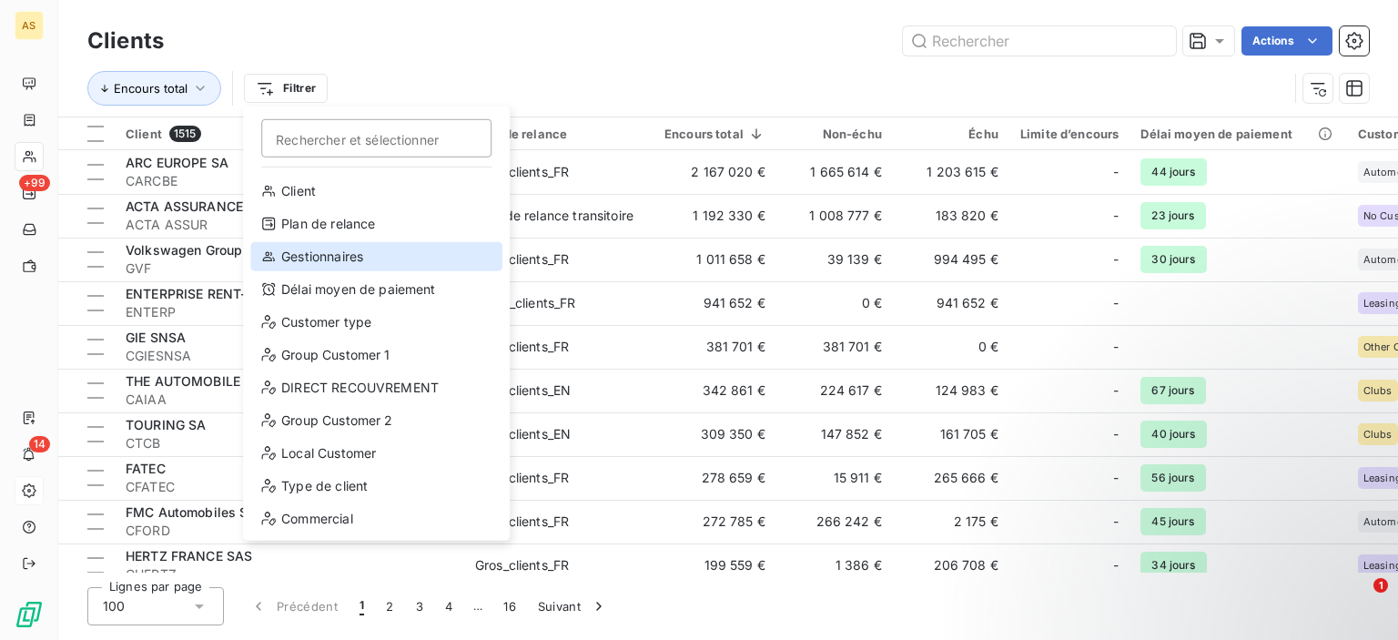
click at [336, 250] on div "Gestionnaires" at bounding box center [376, 256] width 252 height 29
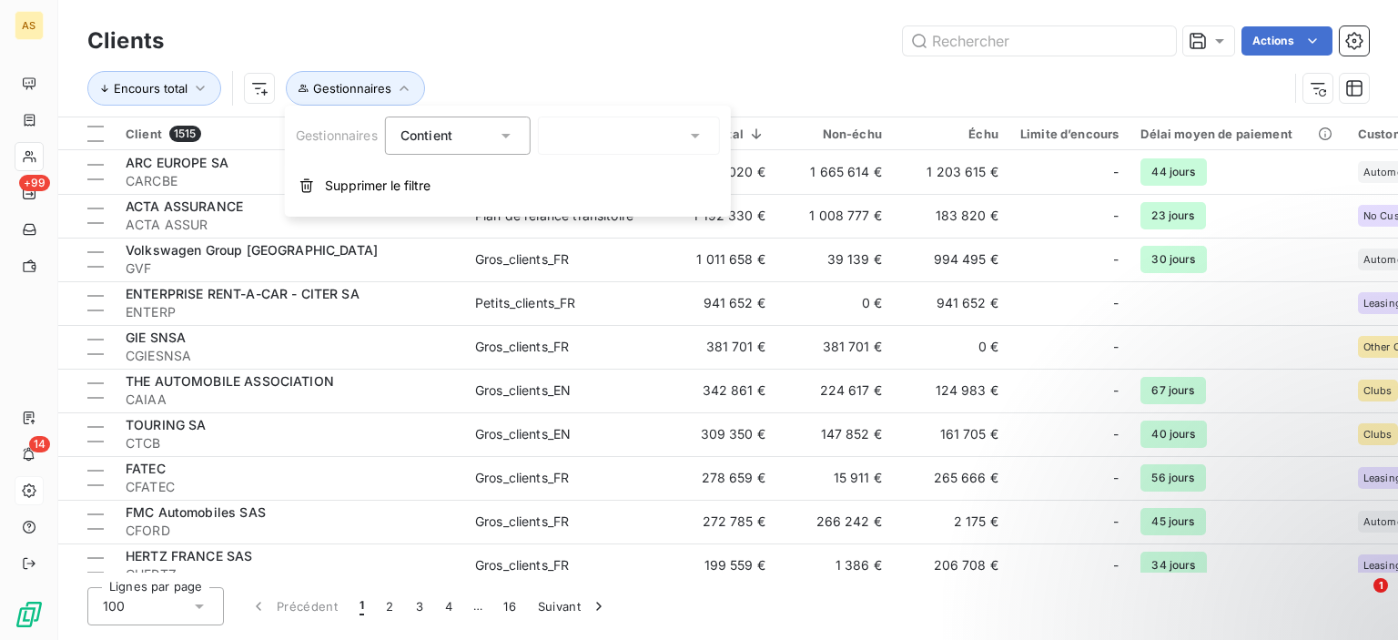
click at [515, 137] on icon at bounding box center [506, 135] width 18 height 18
click at [696, 139] on icon at bounding box center [695, 135] width 18 height 18
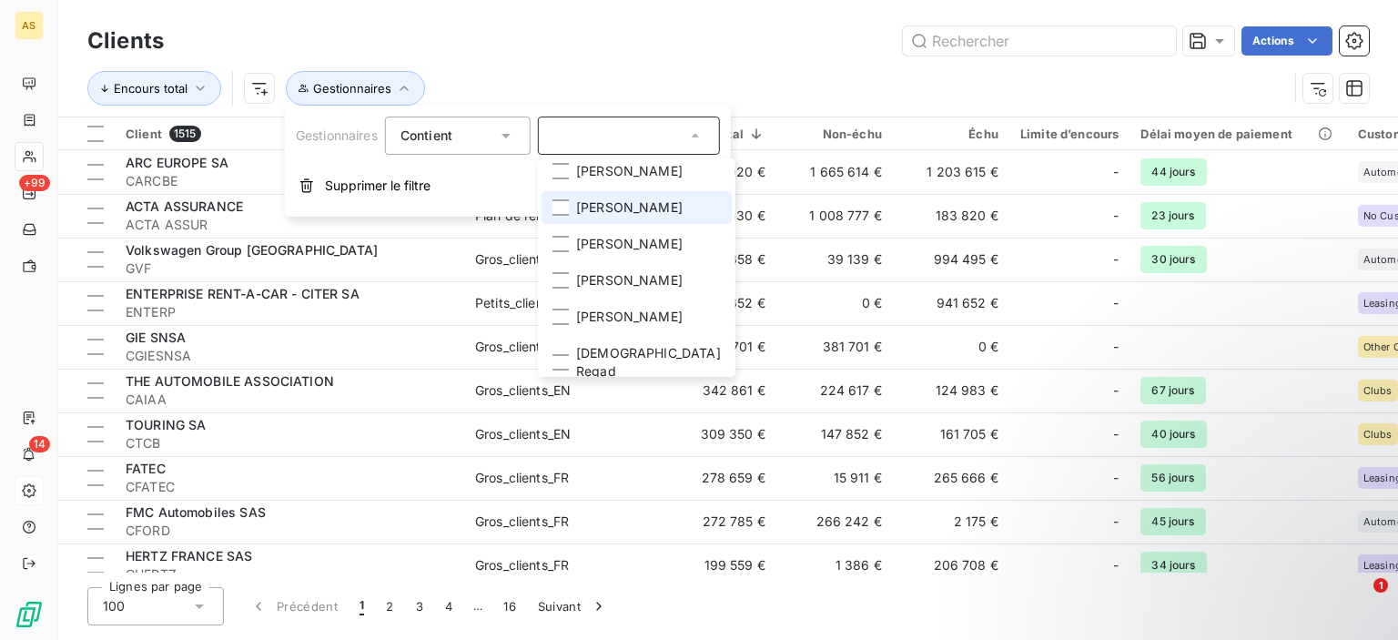
scroll to position [58, 0]
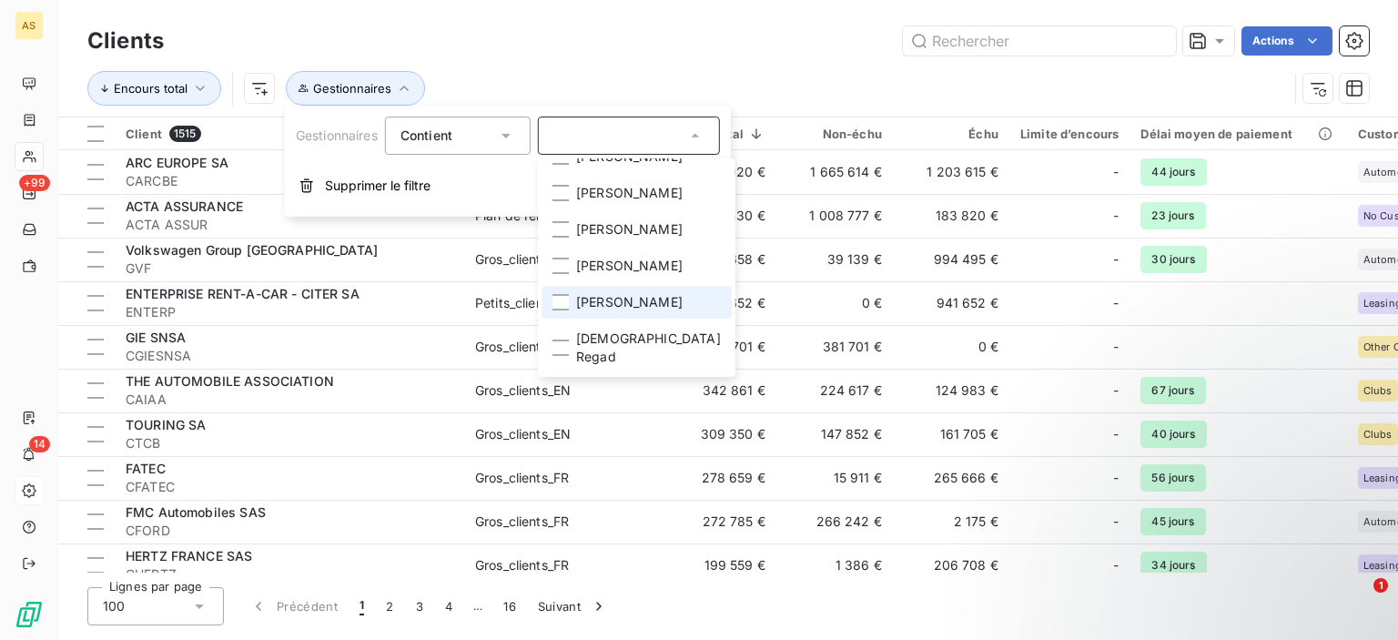
click at [626, 311] on span "Philippe BERNIS" at bounding box center [629, 302] width 106 height 18
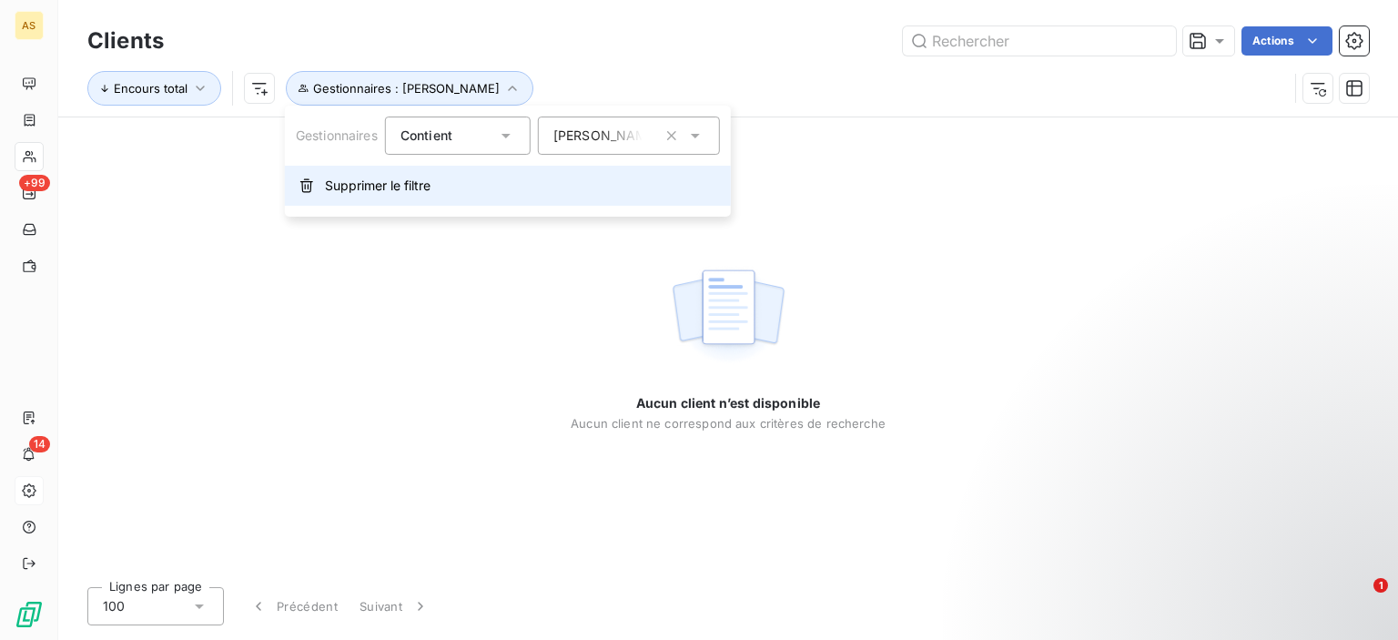
click at [329, 188] on span "Supprimer le filtre" at bounding box center [378, 186] width 106 height 18
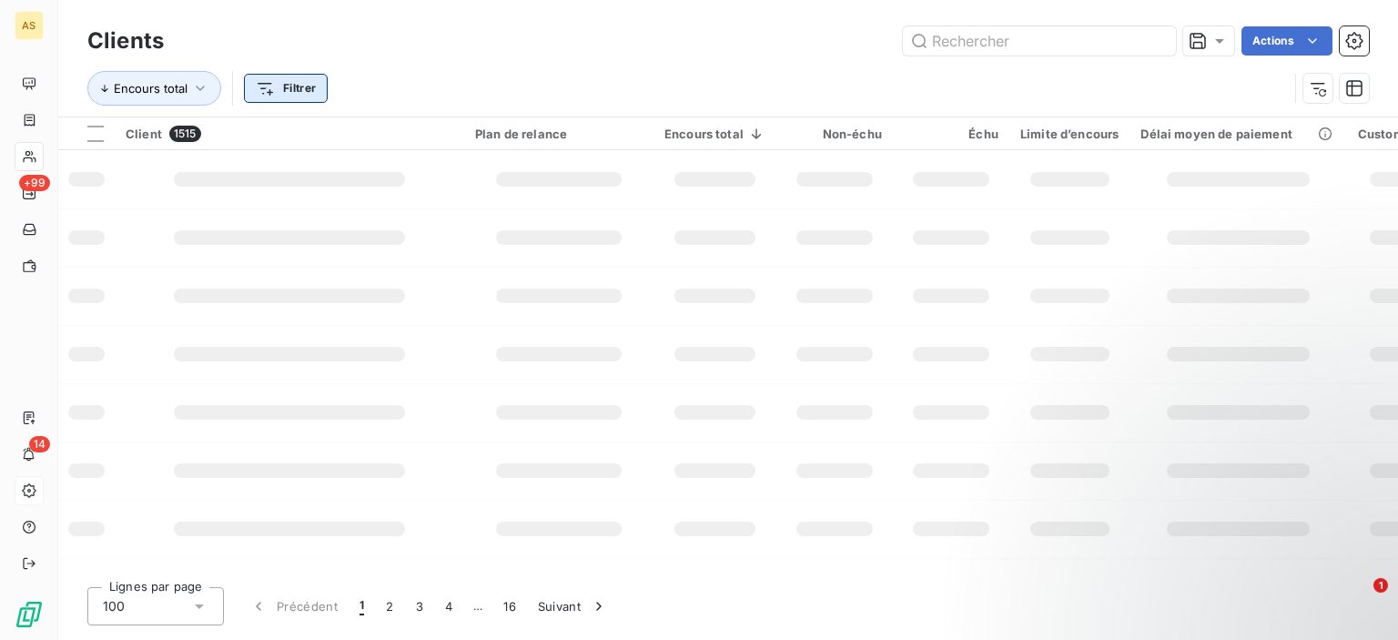
click at [301, 92] on html "AS +99 14 Clients Actions Encours total Filtrer Client 1515 Plan de relance Enc…" at bounding box center [699, 320] width 1398 height 640
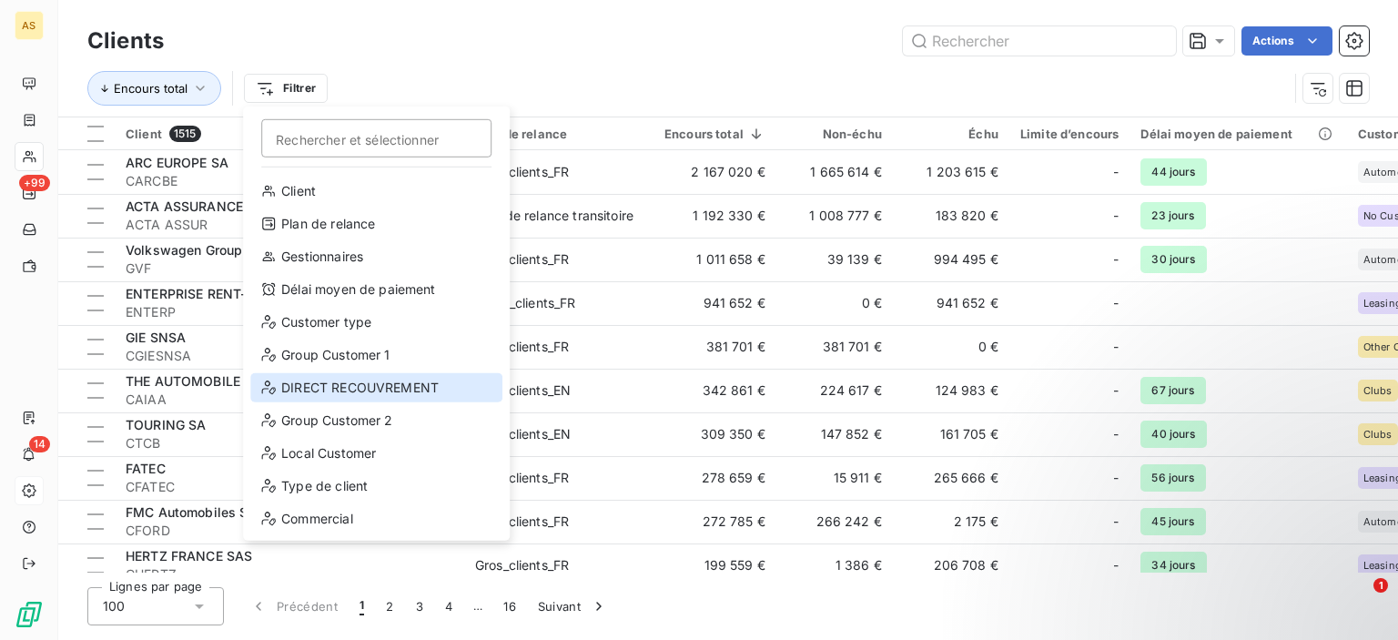
click at [315, 389] on div "DIRECT RECOUVREMENT" at bounding box center [376, 387] width 252 height 29
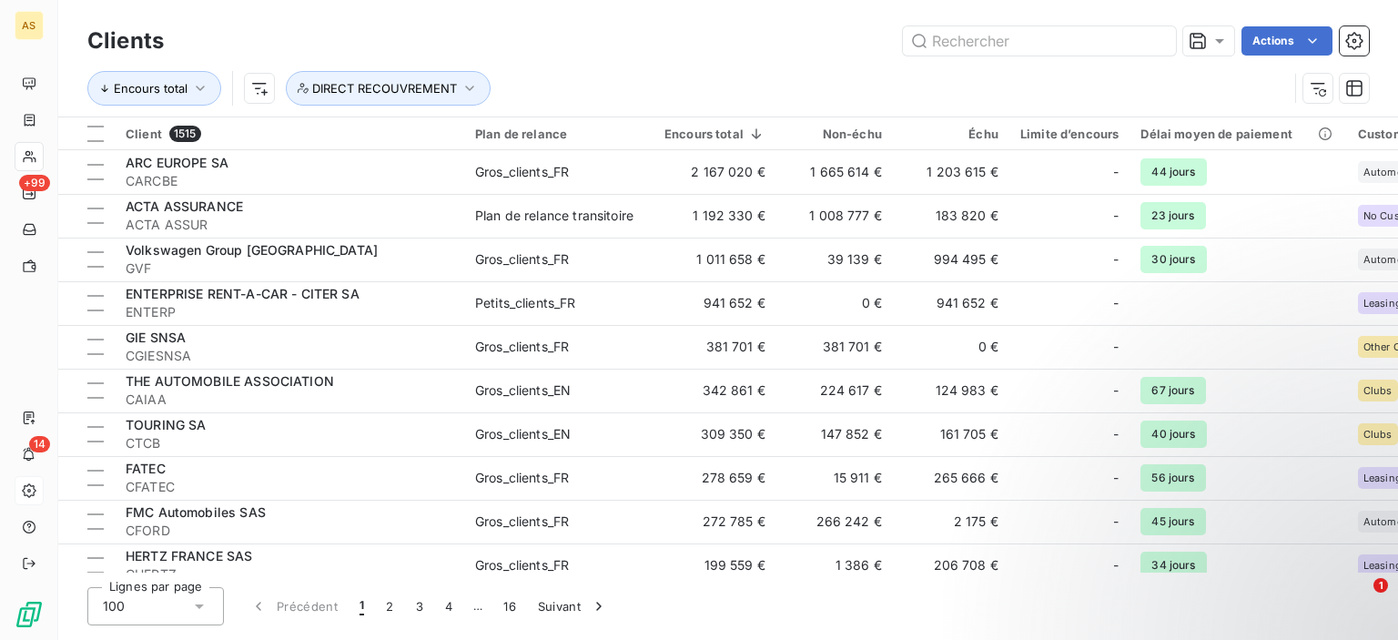
click at [653, 23] on div "Clients Actions" at bounding box center [727, 41] width 1281 height 38
click at [295, 86] on html "AS +99 14 Clients Actions Encours total Filtrer Client 1515 Plan de relance Enc…" at bounding box center [699, 320] width 1398 height 640
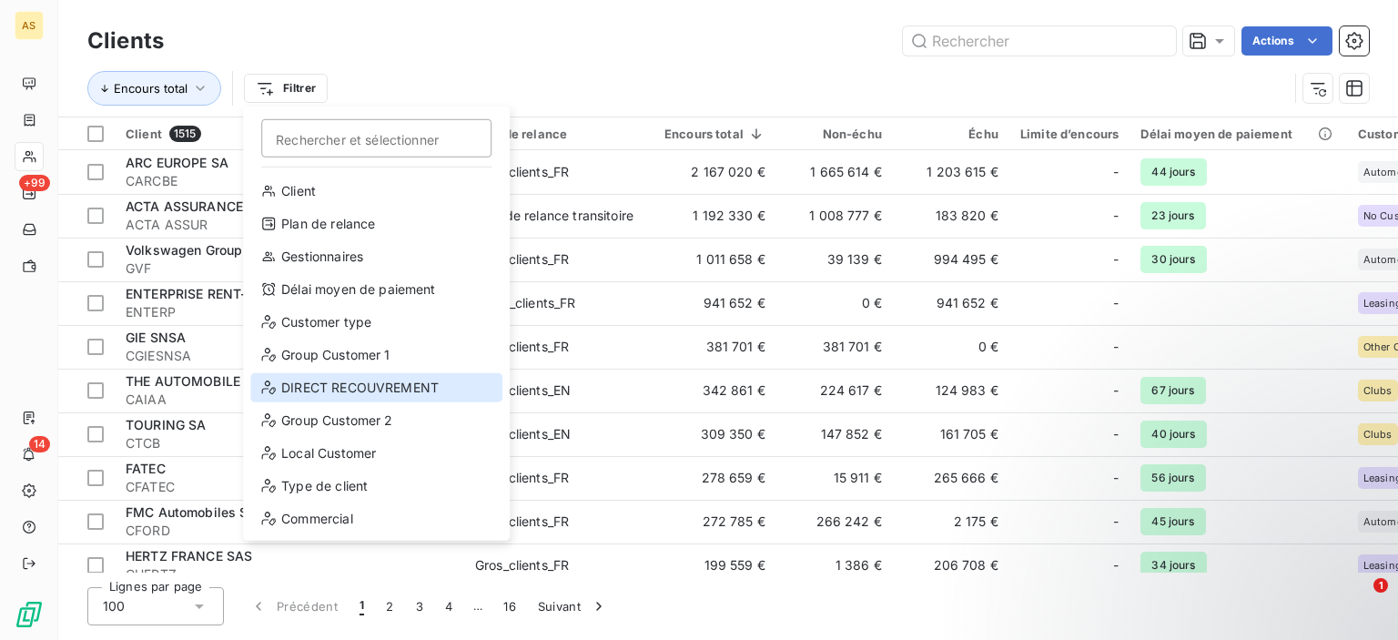
click at [328, 386] on div "DIRECT RECOUVREMENT" at bounding box center [376, 387] width 252 height 29
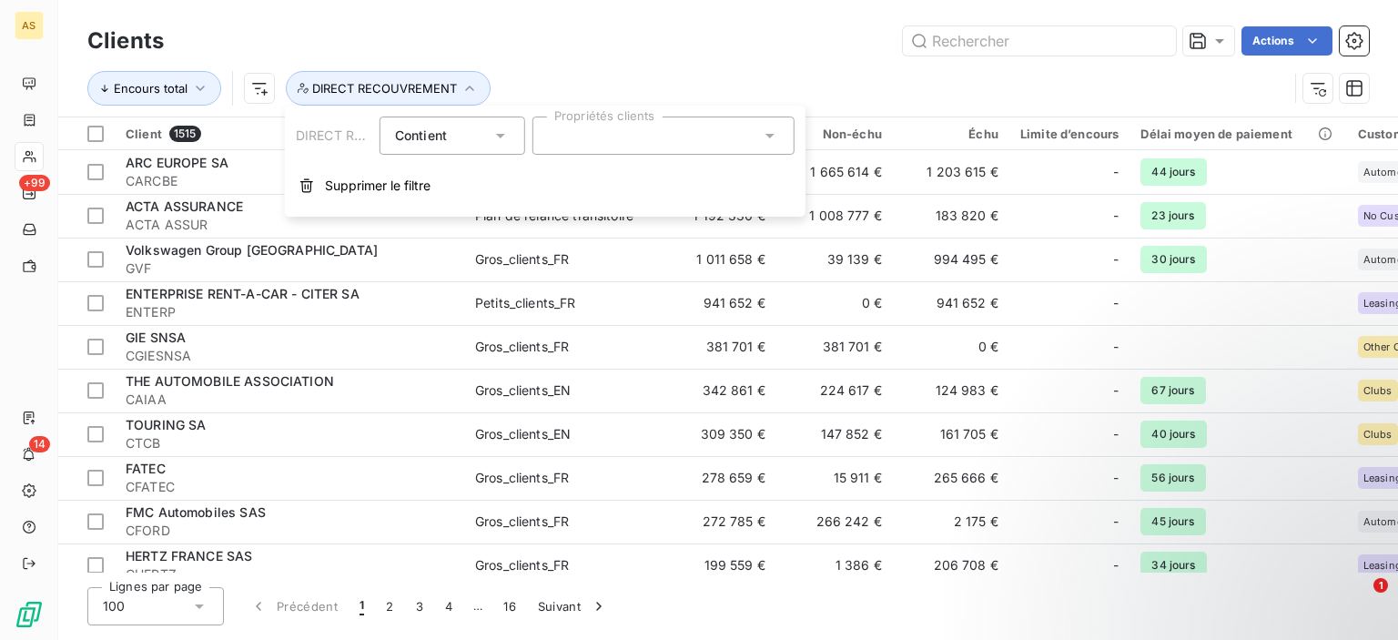
click at [756, 123] on div at bounding box center [663, 135] width 262 height 38
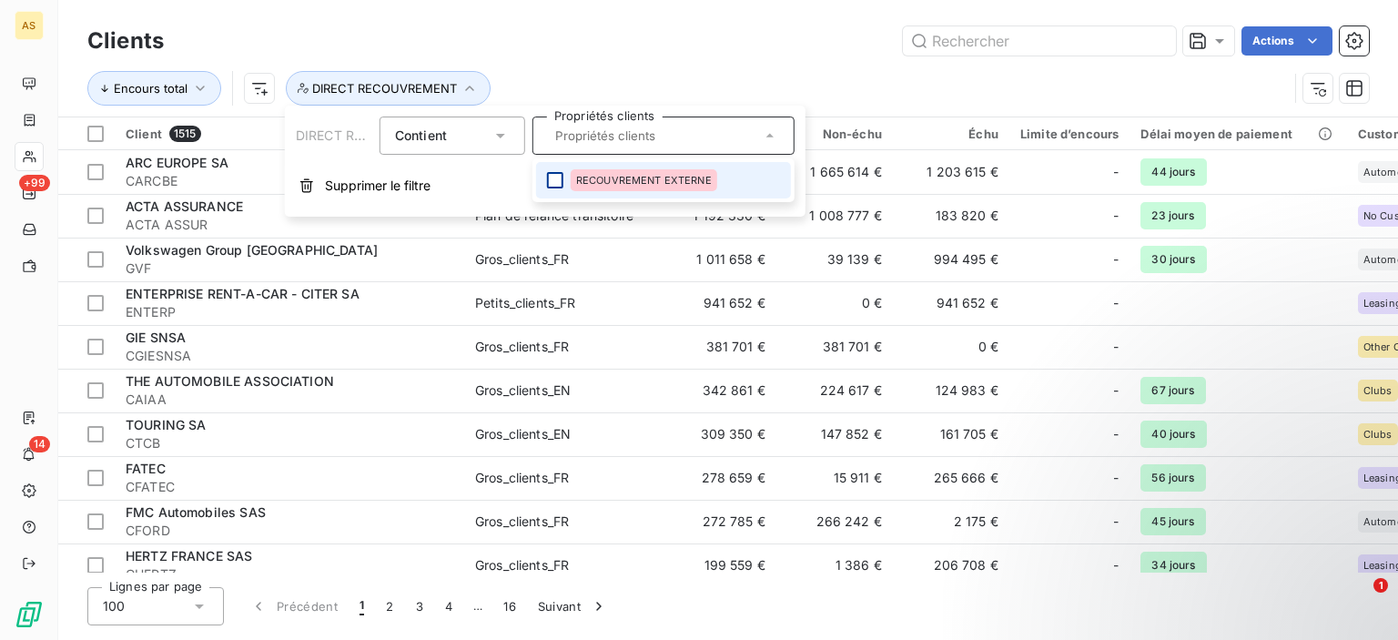
click at [548, 179] on div at bounding box center [555, 180] width 16 height 16
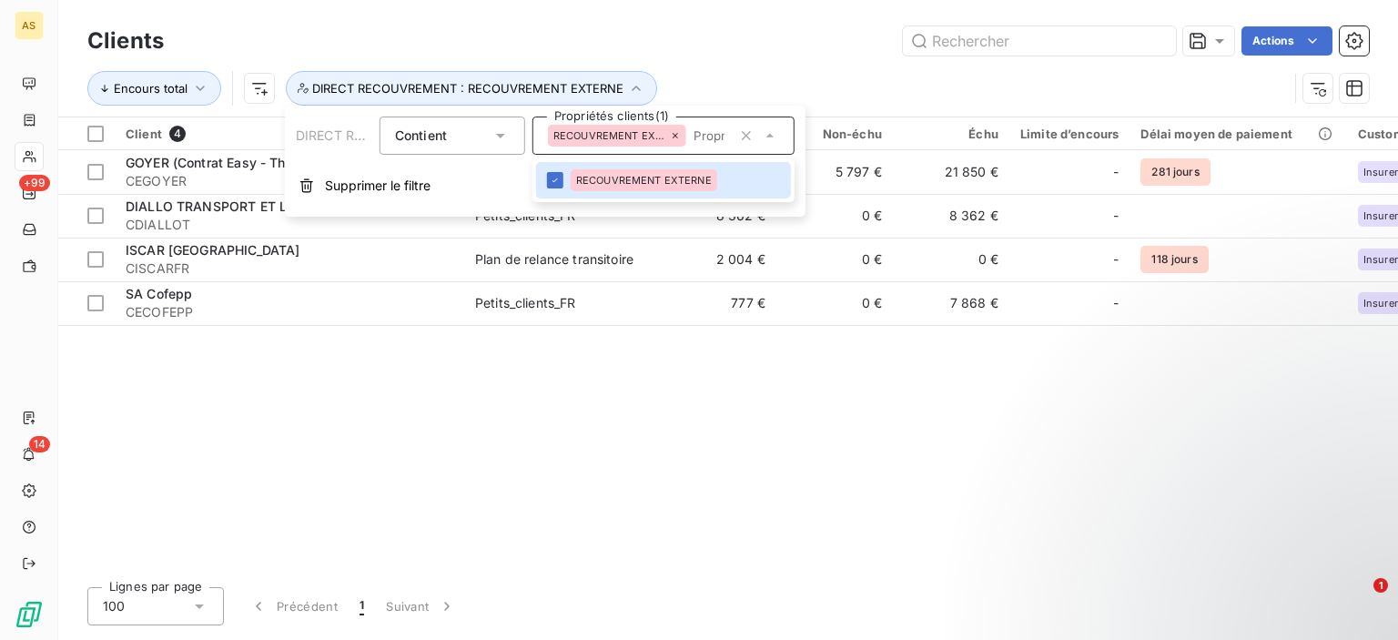
click at [727, 36] on div "Actions" at bounding box center [777, 40] width 1183 height 29
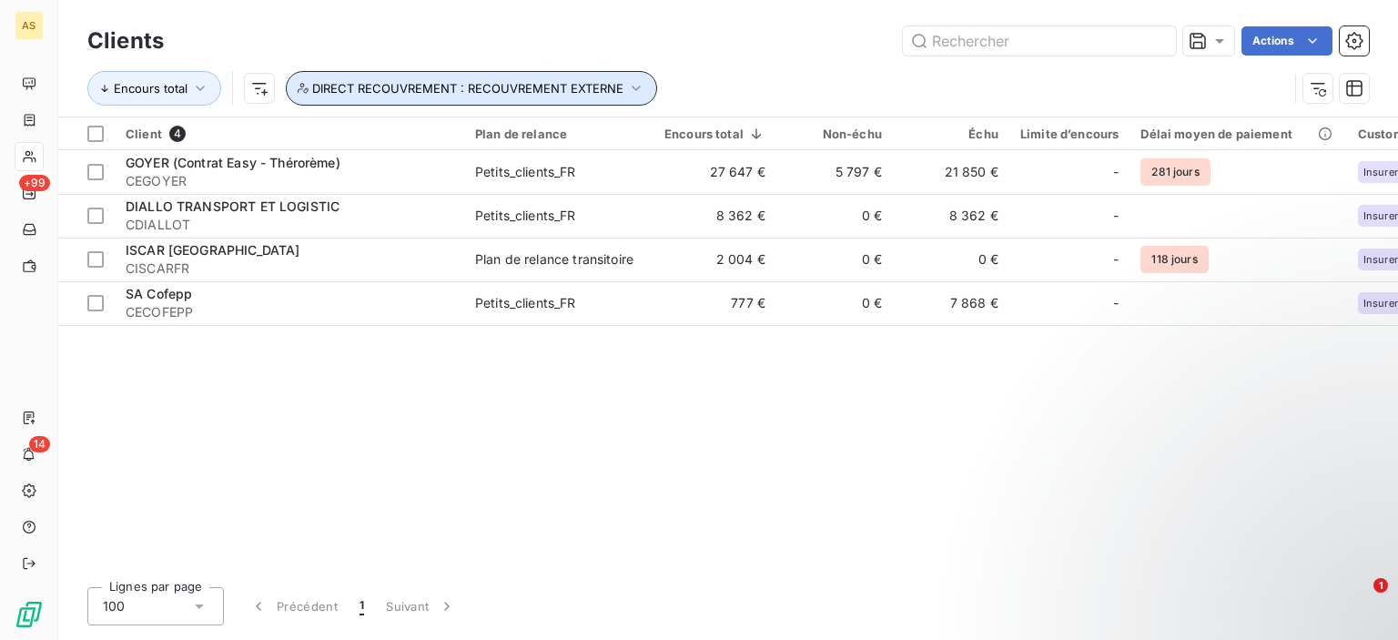
click at [393, 85] on span "DIRECT RECOUVREMENT : RECOUVREMENT EXTERNE" at bounding box center [467, 88] width 311 height 15
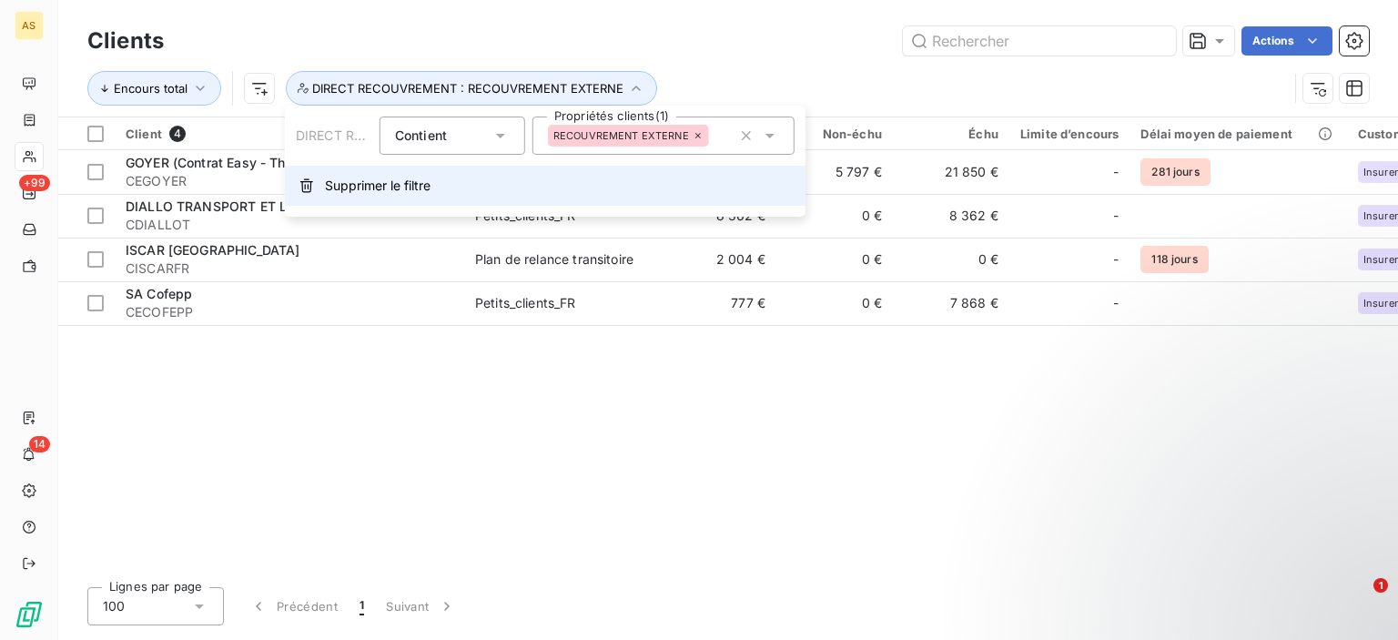
click at [377, 177] on span "Supprimer le filtre" at bounding box center [378, 186] width 106 height 18
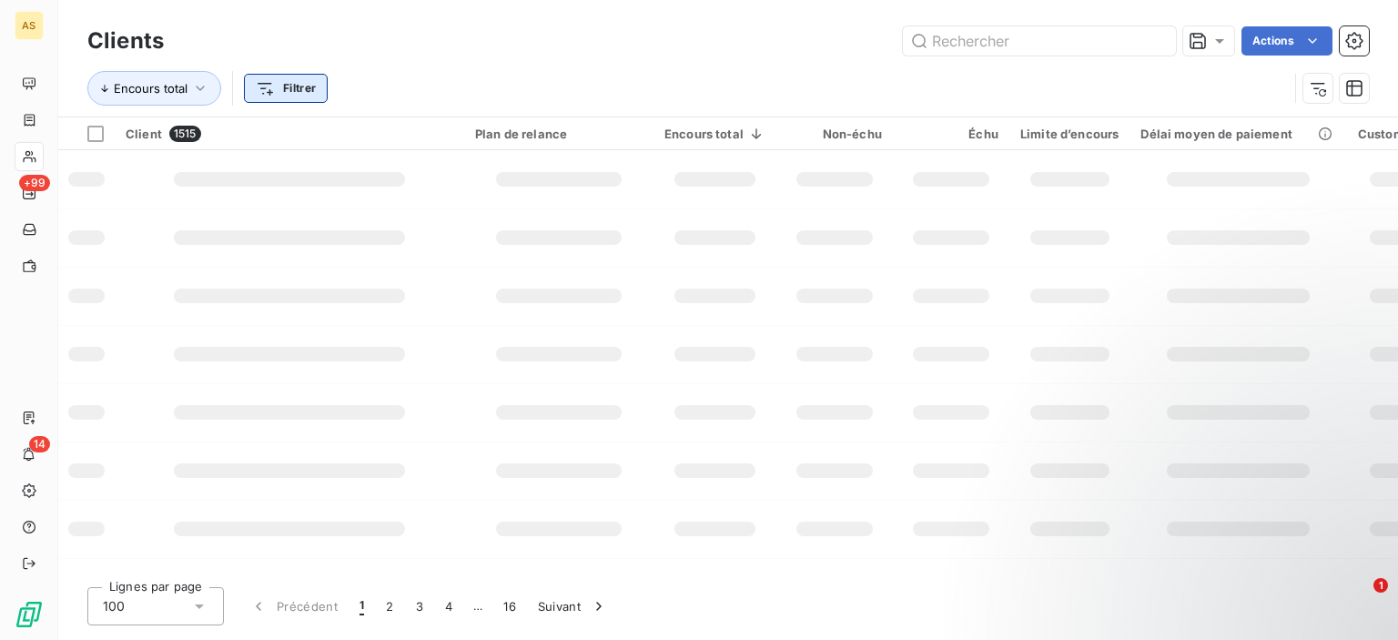
click at [320, 86] on html "AS +99 14 Clients Actions Encours total Filtrer Client 1515 Plan de relance Enc…" at bounding box center [699, 320] width 1398 height 640
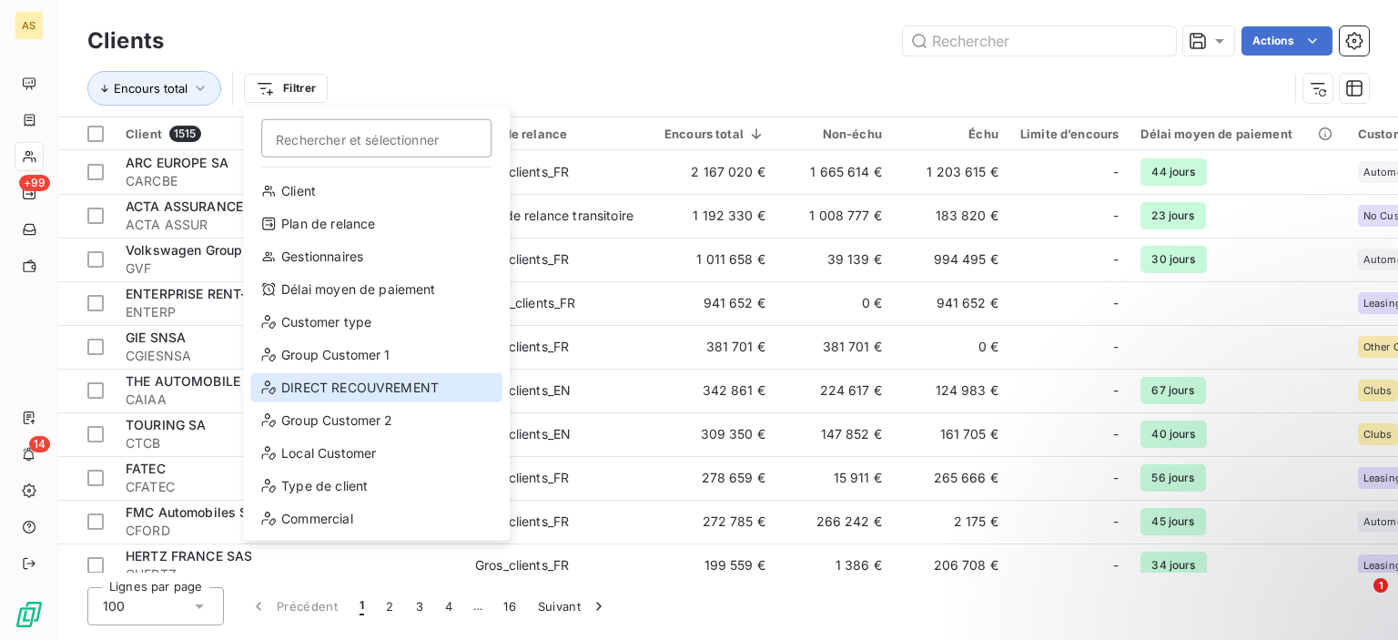
click at [372, 386] on div "DIRECT RECOUVREMENT" at bounding box center [376, 387] width 252 height 29
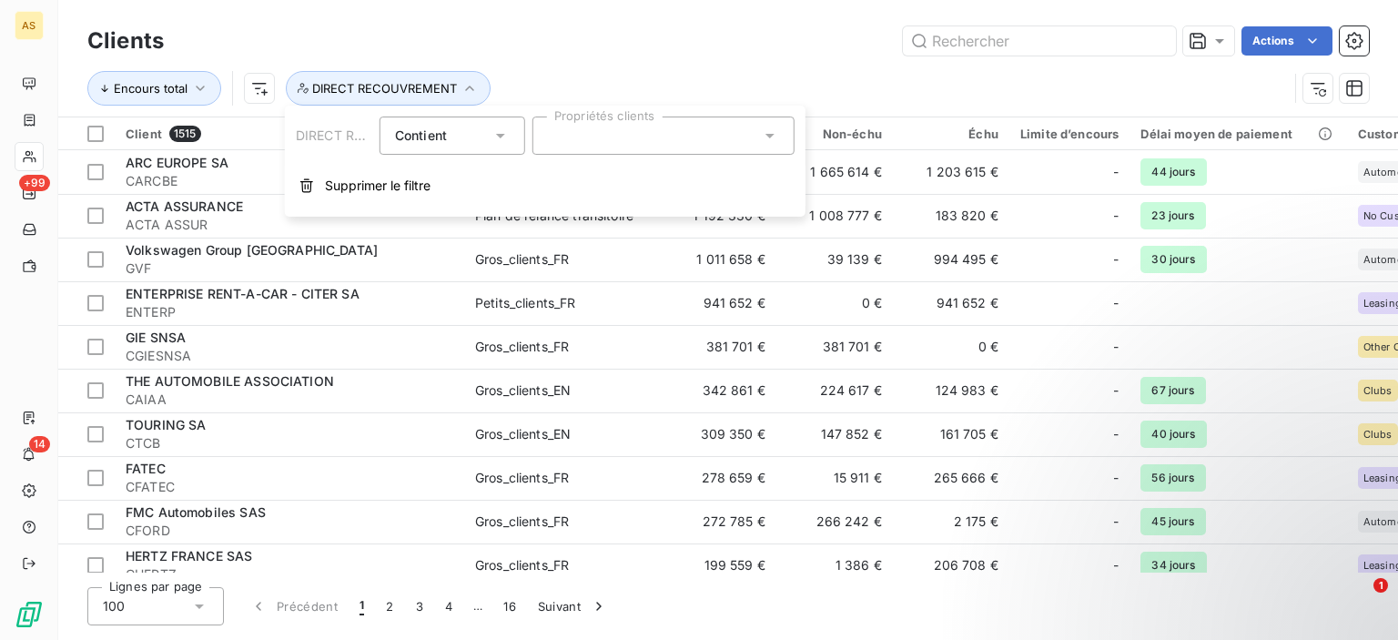
click at [764, 137] on icon at bounding box center [770, 135] width 18 height 18
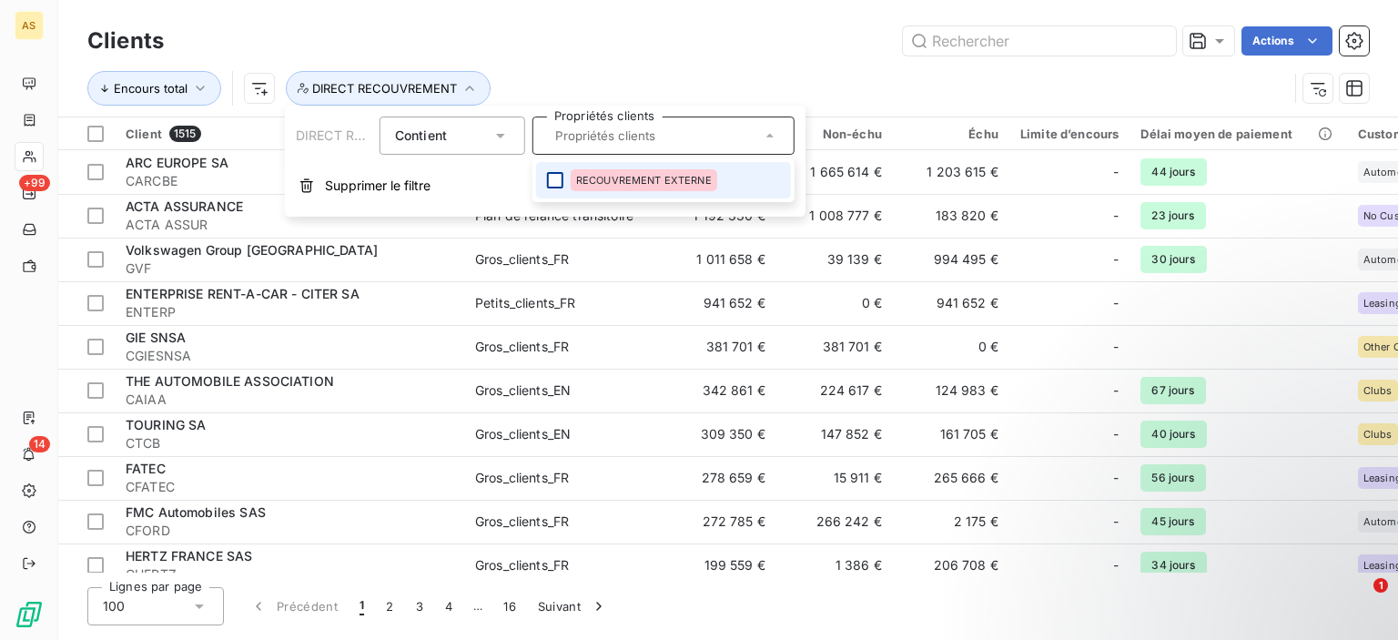
click at [555, 178] on div at bounding box center [555, 180] width 16 height 16
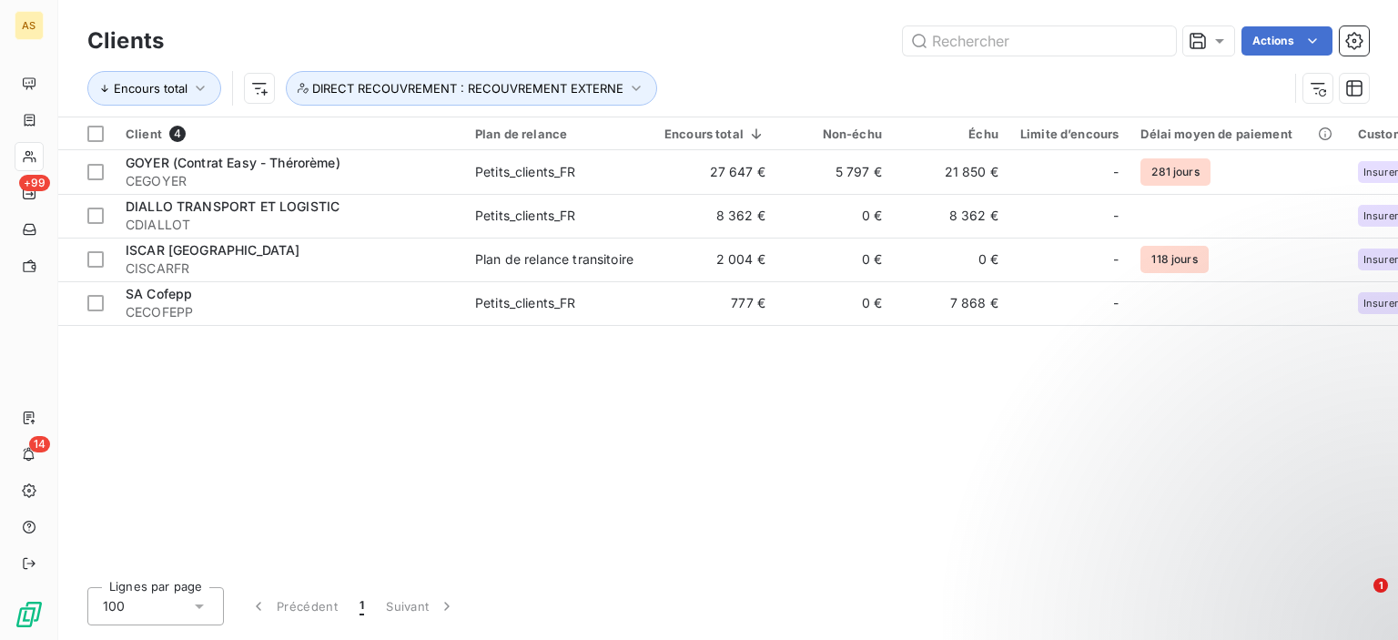
click at [554, 414] on div "Client 4 Plan de relance Encours total Non-échu Échu Limite d’encours Délai moy…" at bounding box center [728, 344] width 1340 height 455
